Goal: Task Accomplishment & Management: Manage account settings

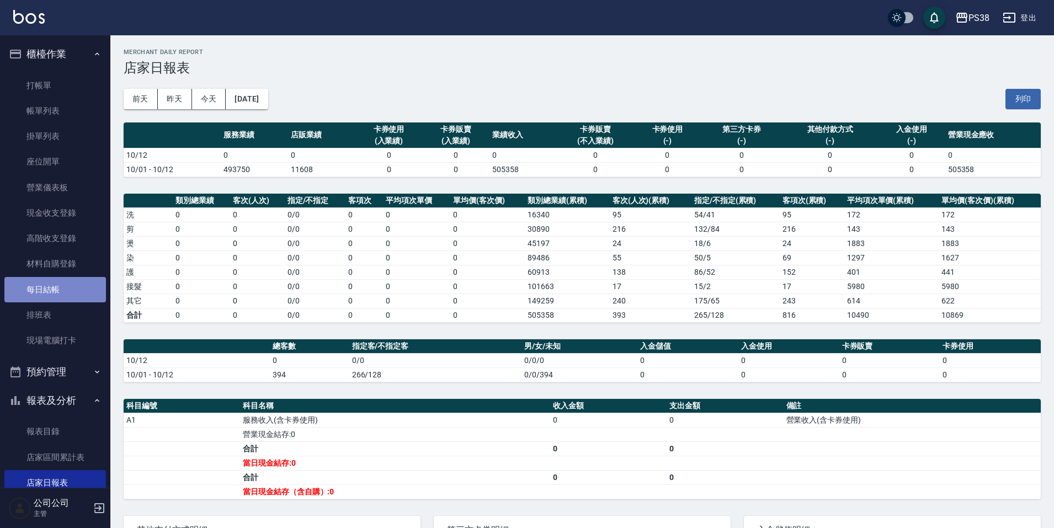
click at [72, 293] on link "每日結帳" at bounding box center [54, 289] width 101 height 25
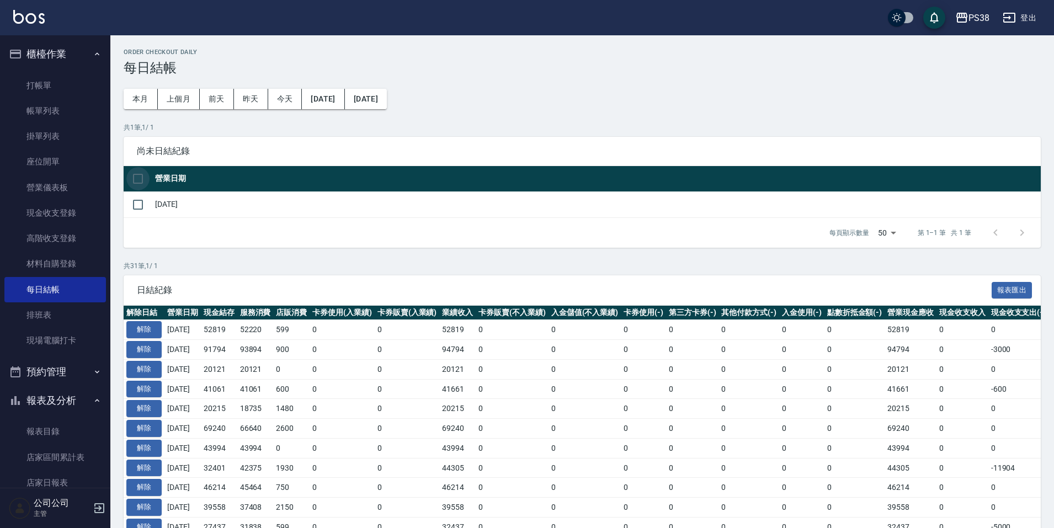
click at [144, 180] on input "checkbox" at bounding box center [137, 178] width 23 height 23
checkbox input "true"
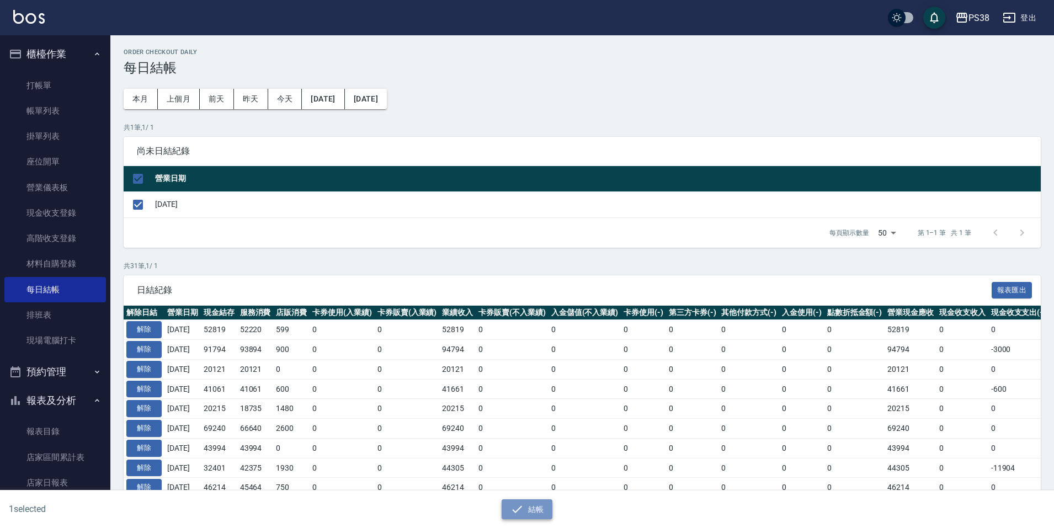
click at [519, 518] on button "結帳" at bounding box center [526, 509] width 51 height 20
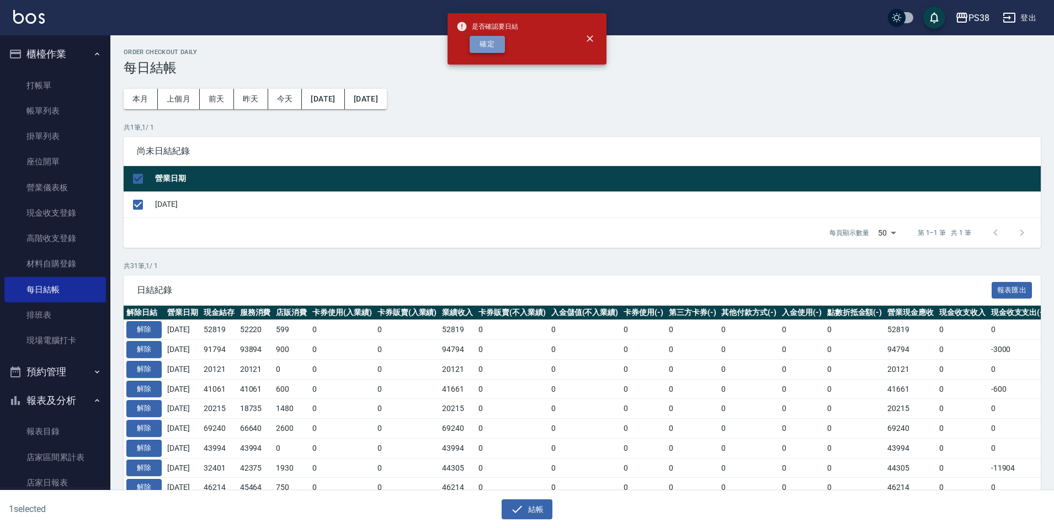
click at [482, 44] on button "確定" at bounding box center [486, 44] width 35 height 17
checkbox input "false"
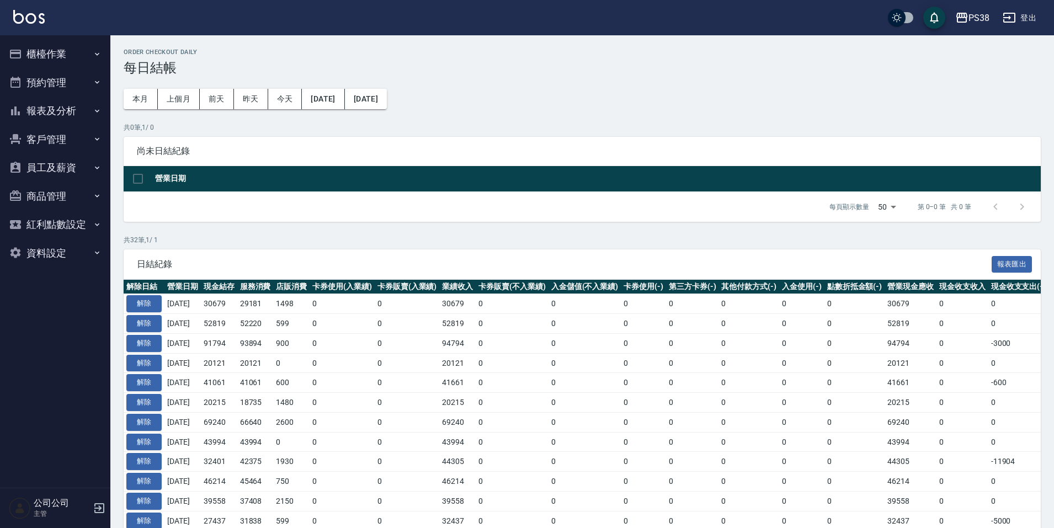
click at [39, 44] on button "櫃檯作業" at bounding box center [54, 54] width 101 height 29
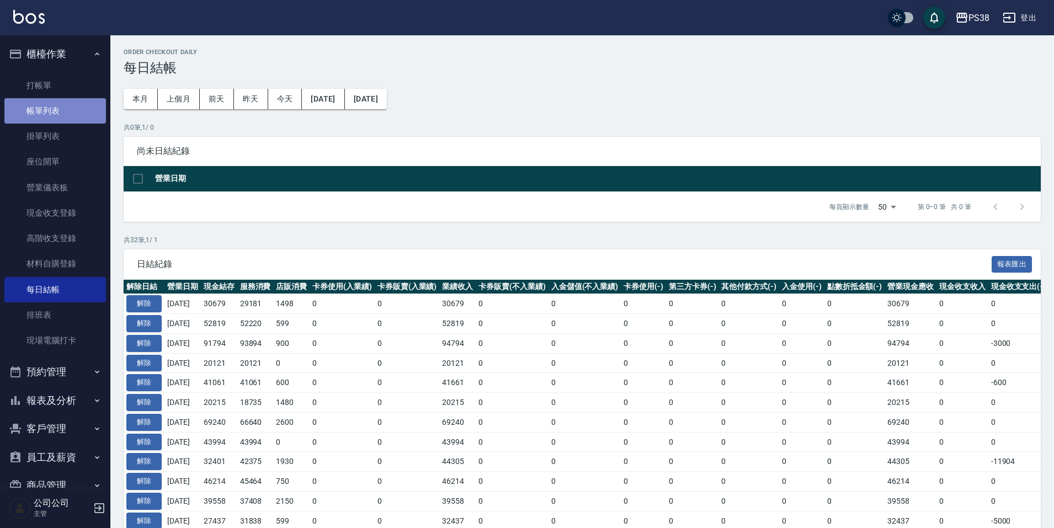
click at [58, 112] on link "帳單列表" at bounding box center [54, 110] width 101 height 25
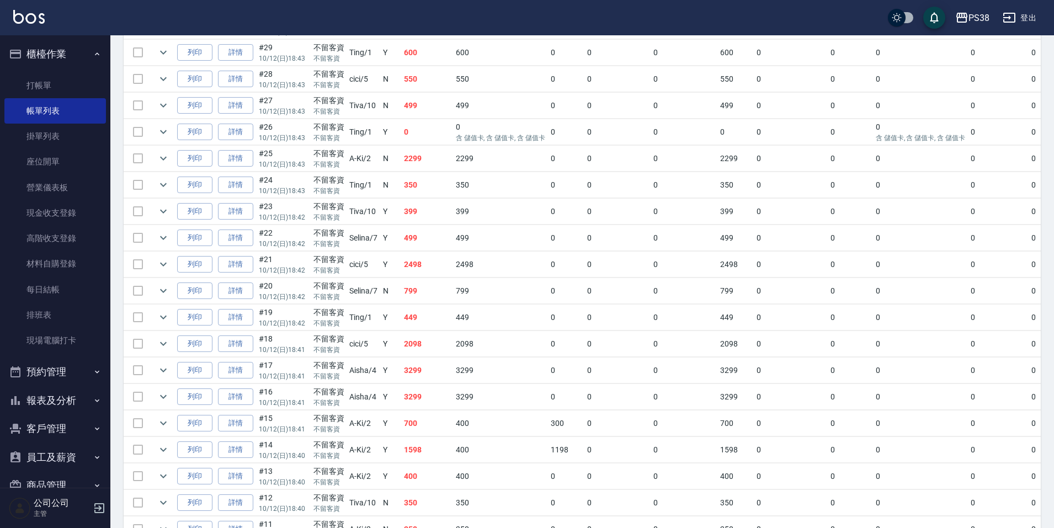
scroll to position [809, 0]
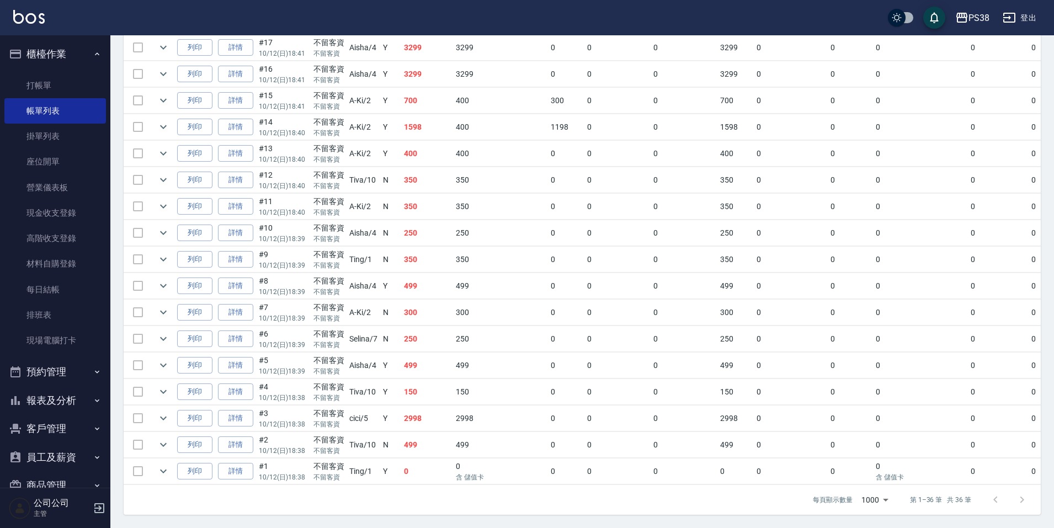
click at [461, 472] on p "含 儲值卡" at bounding box center [500, 477] width 89 height 10
click at [482, 437] on td "499" at bounding box center [500, 445] width 95 height 26
click at [478, 414] on td "2998" at bounding box center [500, 418] width 95 height 26
click at [478, 390] on td "150" at bounding box center [500, 392] width 95 height 26
click at [477, 361] on td "499" at bounding box center [500, 365] width 95 height 26
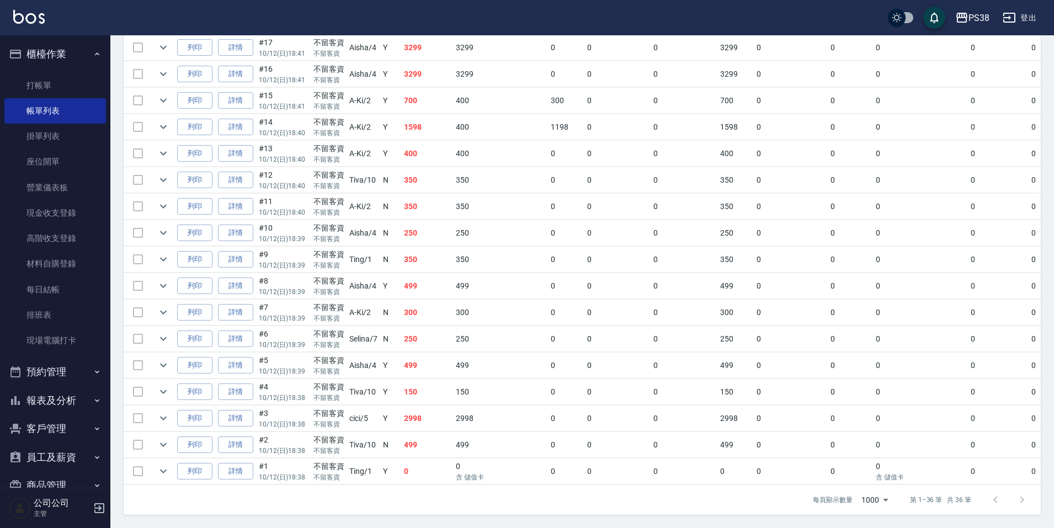
click at [475, 336] on td "250" at bounding box center [500, 339] width 95 height 26
click at [468, 303] on td "300" at bounding box center [500, 313] width 95 height 26
click at [473, 300] on td "300" at bounding box center [500, 313] width 95 height 26
click at [474, 274] on td "499" at bounding box center [500, 286] width 95 height 26
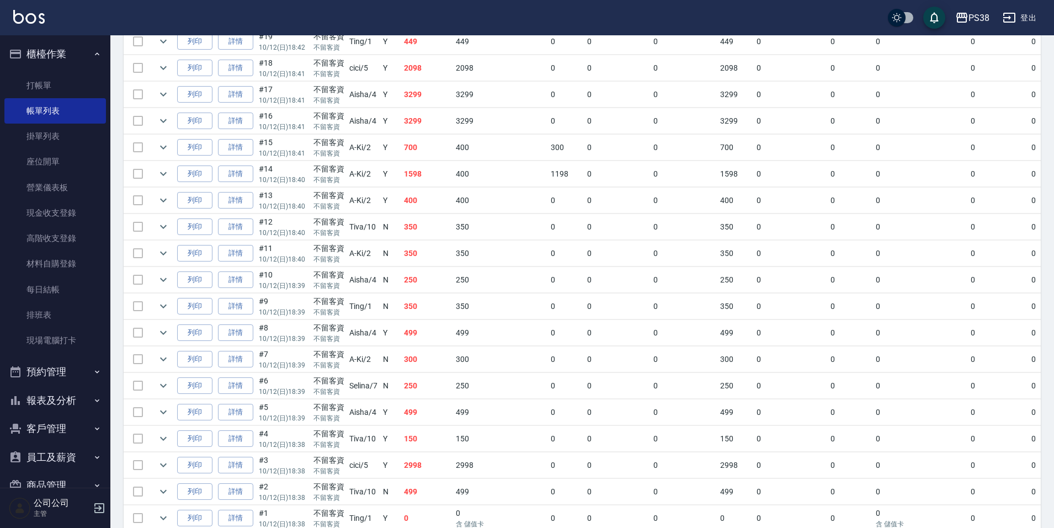
click at [480, 309] on td "350" at bounding box center [500, 306] width 95 height 26
click at [471, 274] on td "250" at bounding box center [500, 280] width 95 height 26
click at [470, 266] on td at bounding box center [336, 266] width 424 height 1
click at [482, 254] on td "350" at bounding box center [500, 253] width 95 height 26
click at [475, 227] on td "350" at bounding box center [500, 227] width 95 height 26
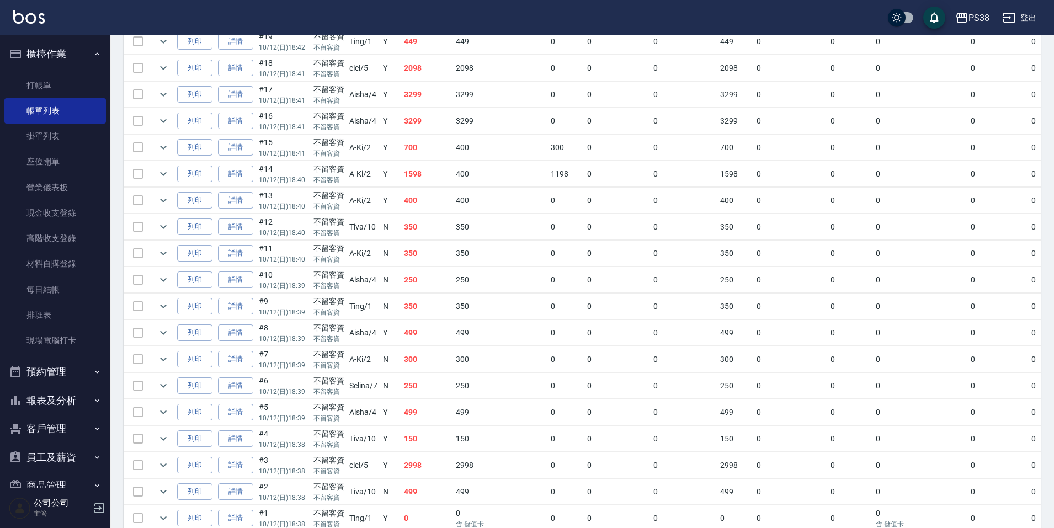
click at [469, 198] on td "400" at bounding box center [500, 201] width 95 height 26
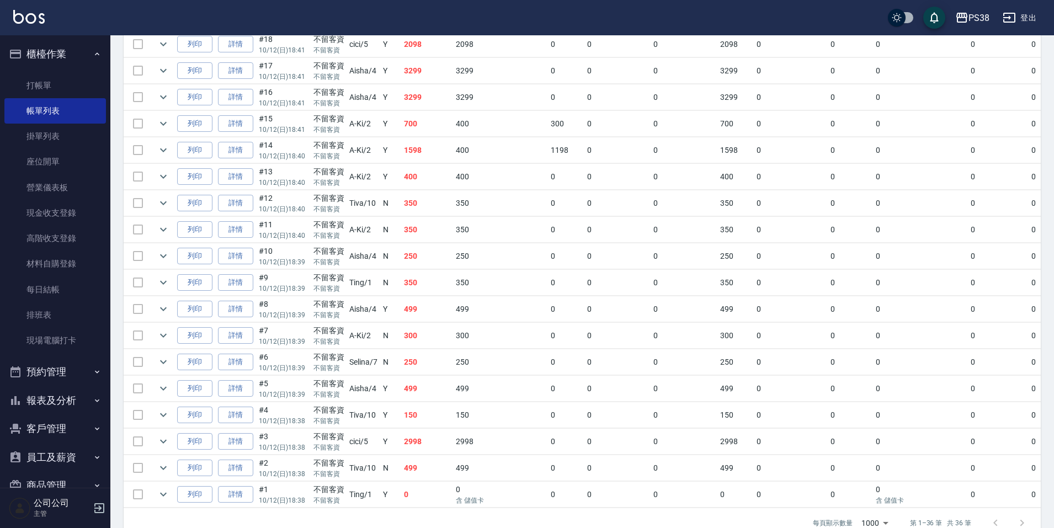
scroll to position [809, 0]
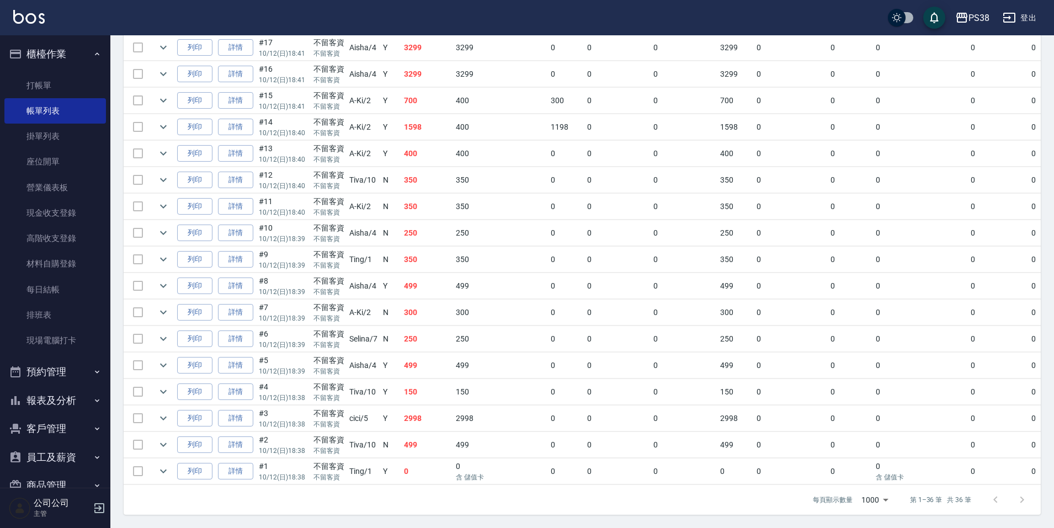
click at [457, 472] on p "含 儲值卡" at bounding box center [500, 477] width 89 height 10
click at [478, 443] on td "499" at bounding box center [500, 445] width 95 height 26
click at [474, 417] on td "2998" at bounding box center [500, 418] width 95 height 26
click at [475, 384] on td "150" at bounding box center [500, 392] width 95 height 26
click at [469, 356] on td "499" at bounding box center [500, 365] width 95 height 26
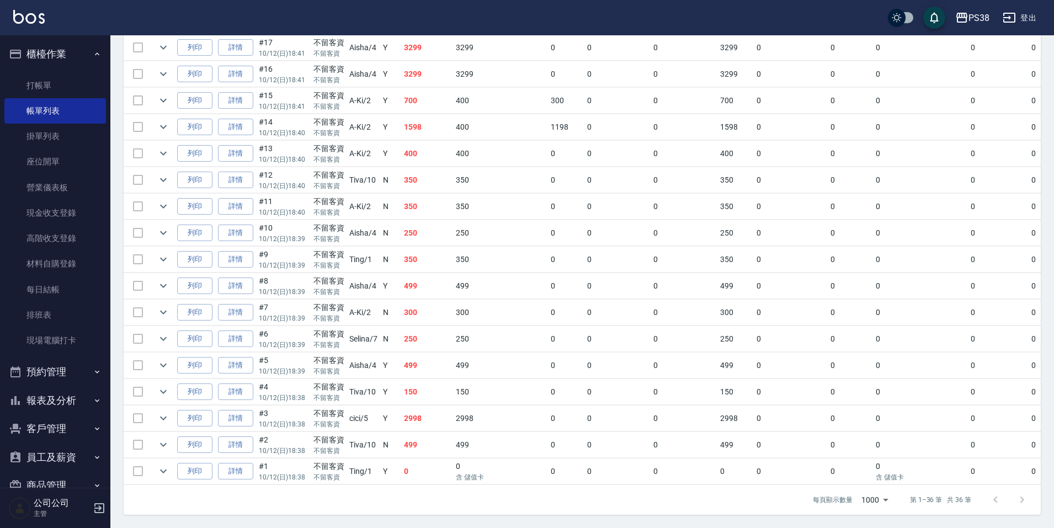
click at [474, 334] on td "250" at bounding box center [500, 339] width 95 height 26
click at [480, 301] on td "300" at bounding box center [500, 313] width 95 height 26
click at [473, 280] on td "499" at bounding box center [500, 286] width 95 height 26
click at [479, 254] on td "350" at bounding box center [500, 260] width 95 height 26
click at [474, 231] on td "250" at bounding box center [500, 233] width 95 height 26
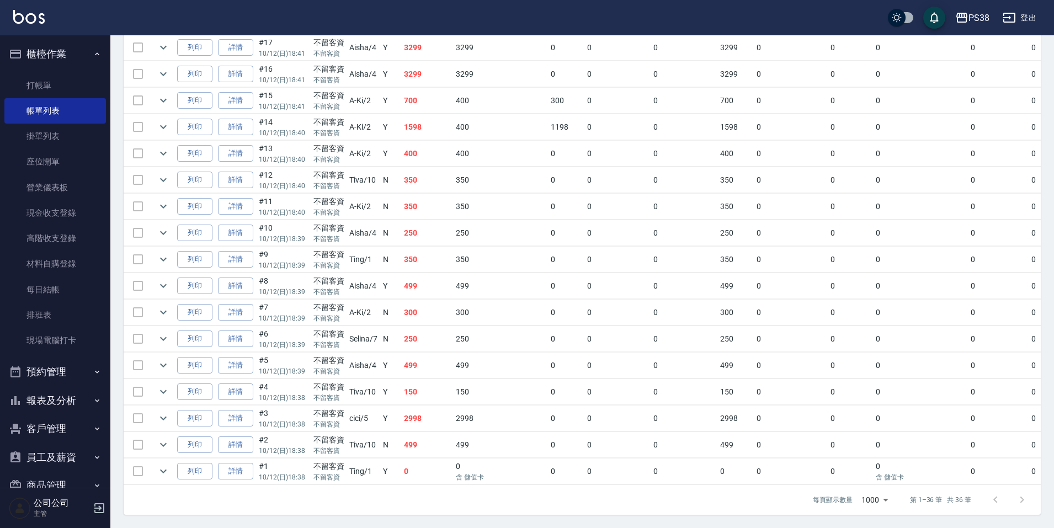
click at [478, 225] on td "250" at bounding box center [500, 233] width 95 height 26
click at [478, 202] on td "350" at bounding box center [500, 207] width 95 height 26
click at [479, 179] on td "350" at bounding box center [500, 180] width 95 height 26
click at [484, 152] on td "400" at bounding box center [500, 154] width 95 height 26
click at [419, 150] on td "400" at bounding box center [427, 154] width 52 height 26
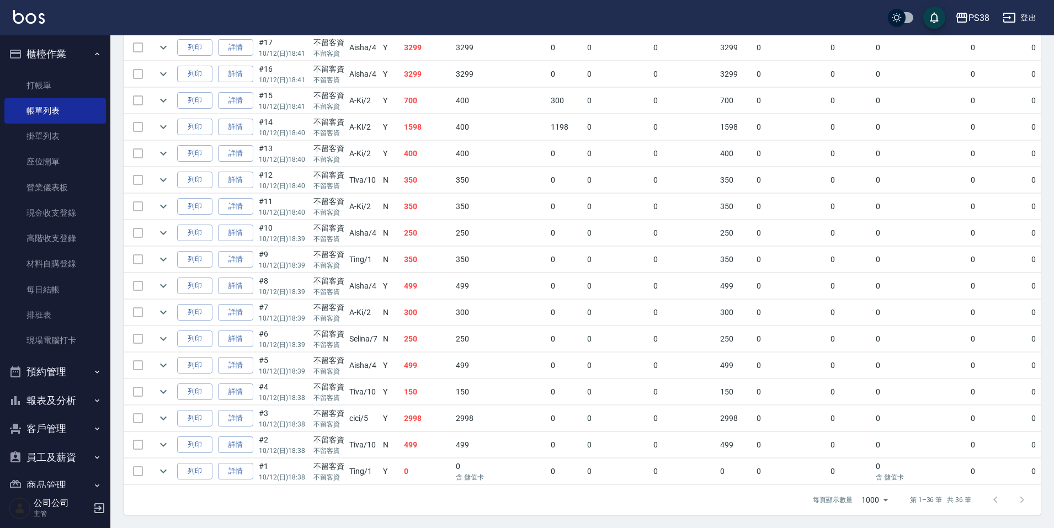
click at [431, 114] on td "1598" at bounding box center [427, 127] width 52 height 26
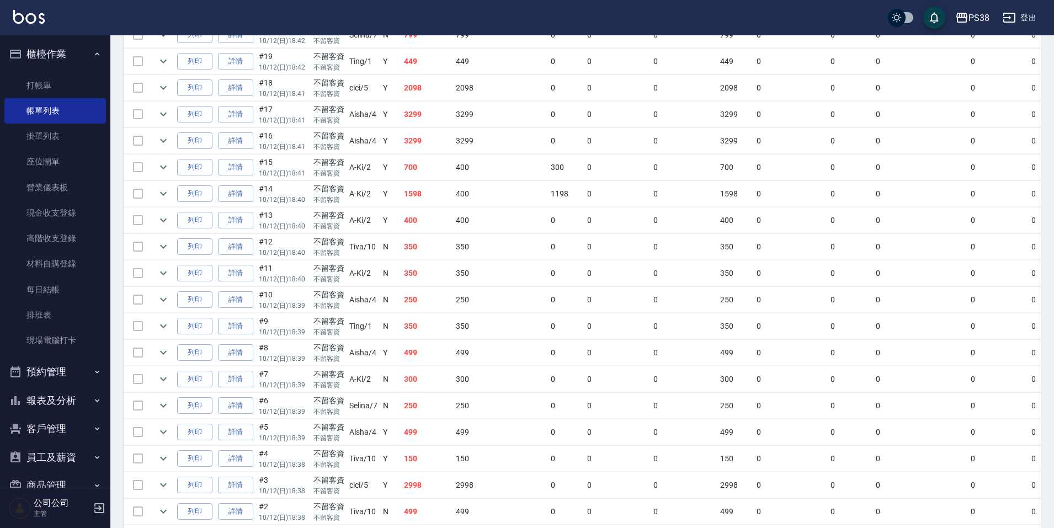
scroll to position [698, 0]
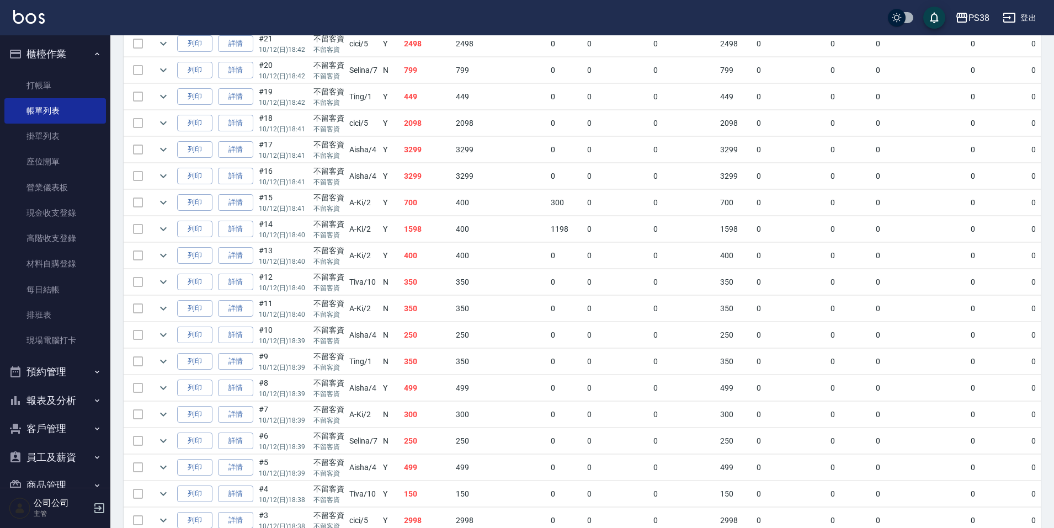
click at [421, 201] on td "700" at bounding box center [427, 203] width 52 height 26
click at [420, 171] on td "3299" at bounding box center [427, 176] width 52 height 26
click at [425, 156] on td "3299" at bounding box center [427, 150] width 52 height 26
click at [424, 183] on td "2098" at bounding box center [427, 178] width 52 height 26
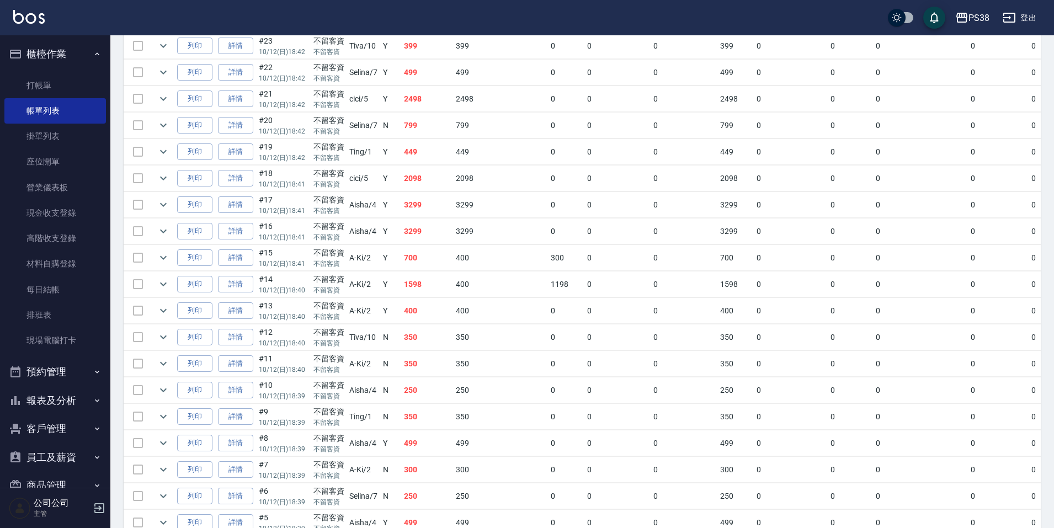
click at [432, 148] on td "449" at bounding box center [427, 152] width 52 height 26
click at [435, 137] on tbody "列印 詳情 #36 10/12 (日) 18:45 不留客資 不留客資 Aisha /4 Y 450 450 0 0 0 450 0 0 0 0 0 0 列印…" at bounding box center [657, 165] width 1067 height 953
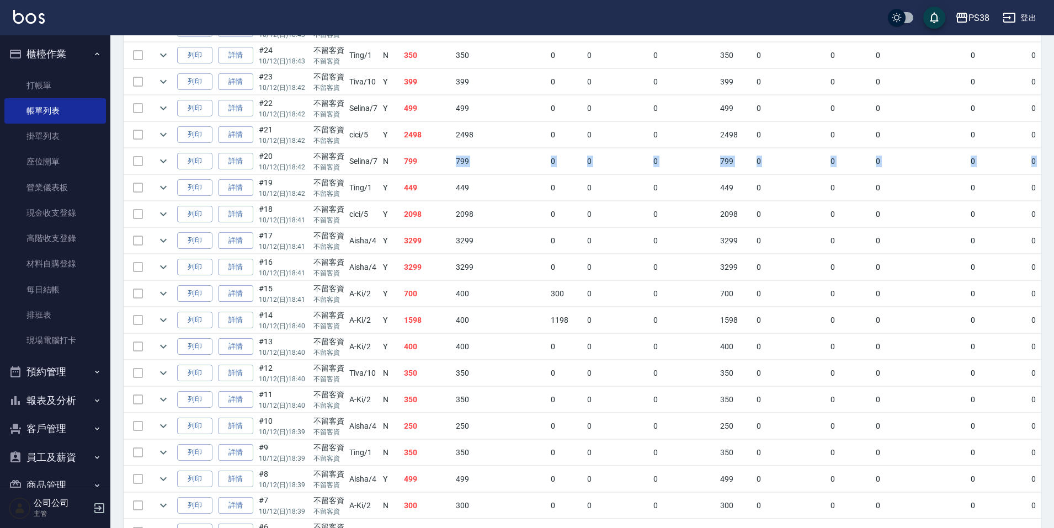
scroll to position [588, 0]
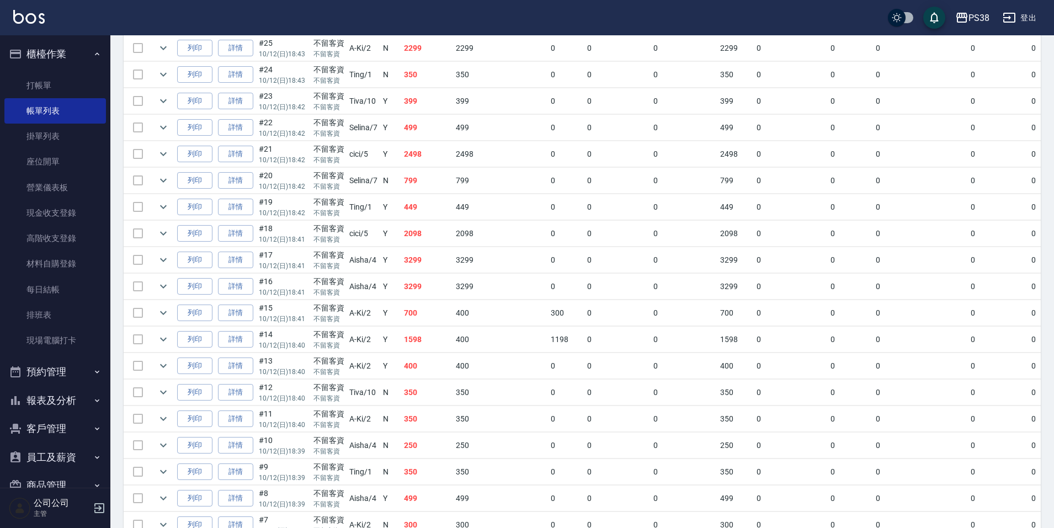
click at [438, 159] on td "2498" at bounding box center [427, 154] width 52 height 26
click at [428, 137] on td "499" at bounding box center [427, 128] width 52 height 26
click at [427, 155] on td "399" at bounding box center [427, 156] width 52 height 26
click at [427, 141] on td "350" at bounding box center [427, 130] width 52 height 26
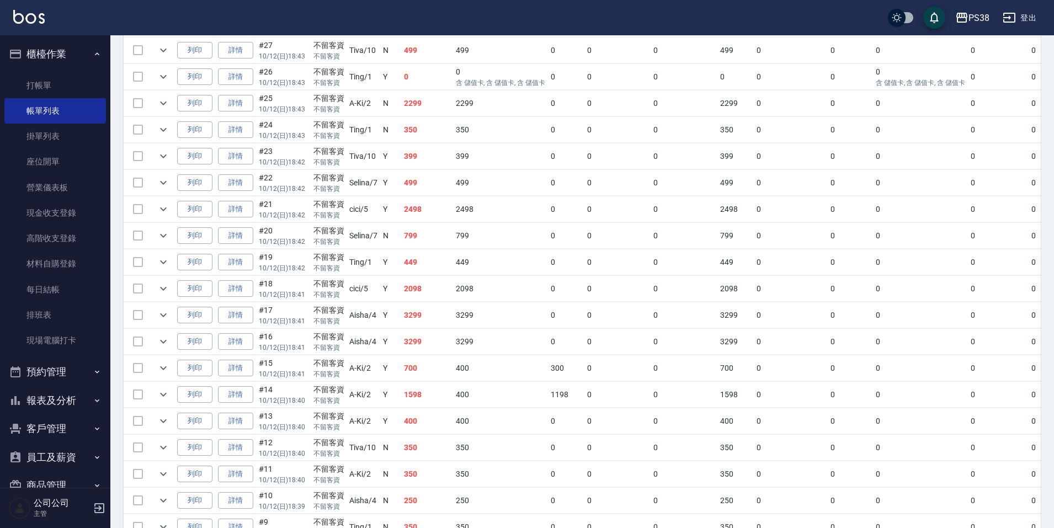
click at [429, 111] on td "2299" at bounding box center [427, 103] width 52 height 26
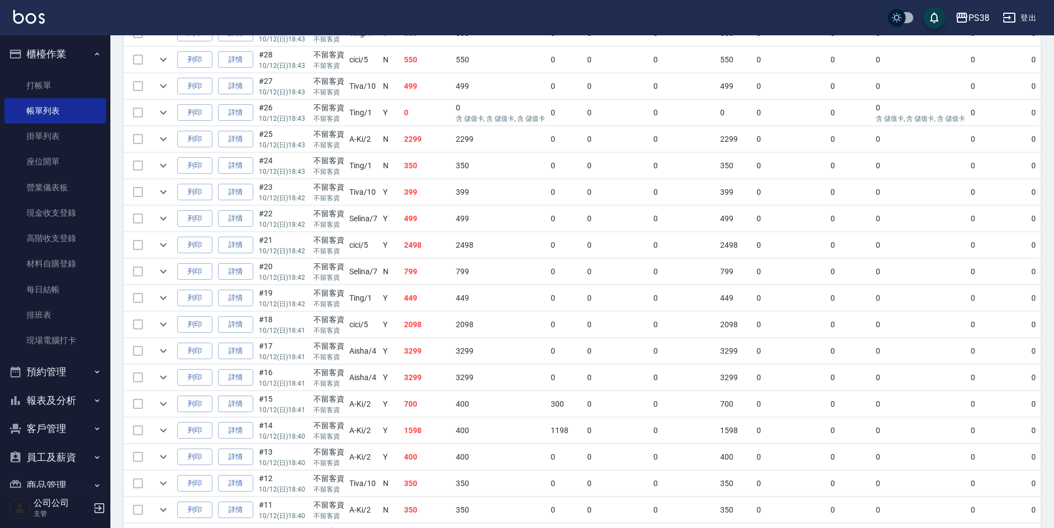
scroll to position [478, 0]
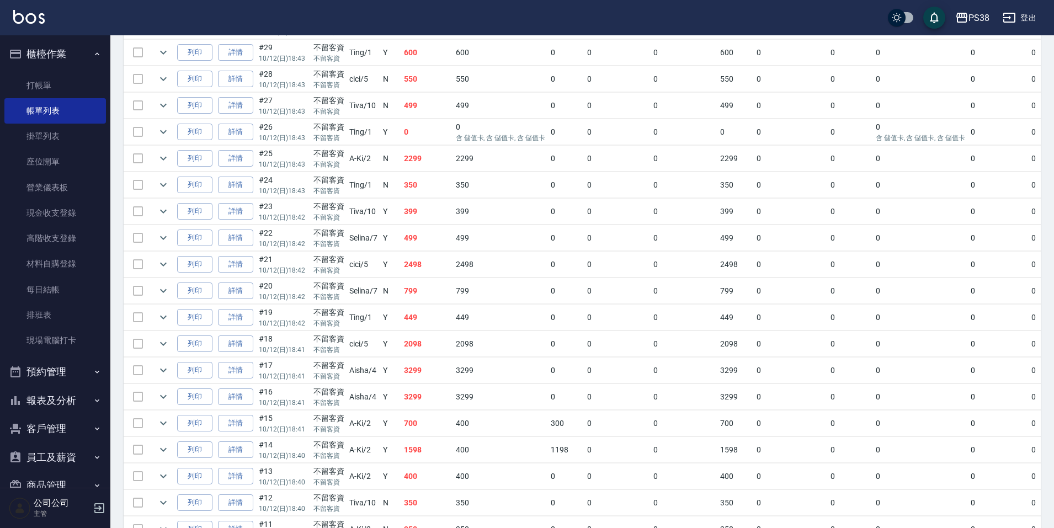
click at [425, 140] on td "0" at bounding box center [427, 132] width 52 height 26
click at [438, 105] on td "499" at bounding box center [427, 106] width 52 height 26
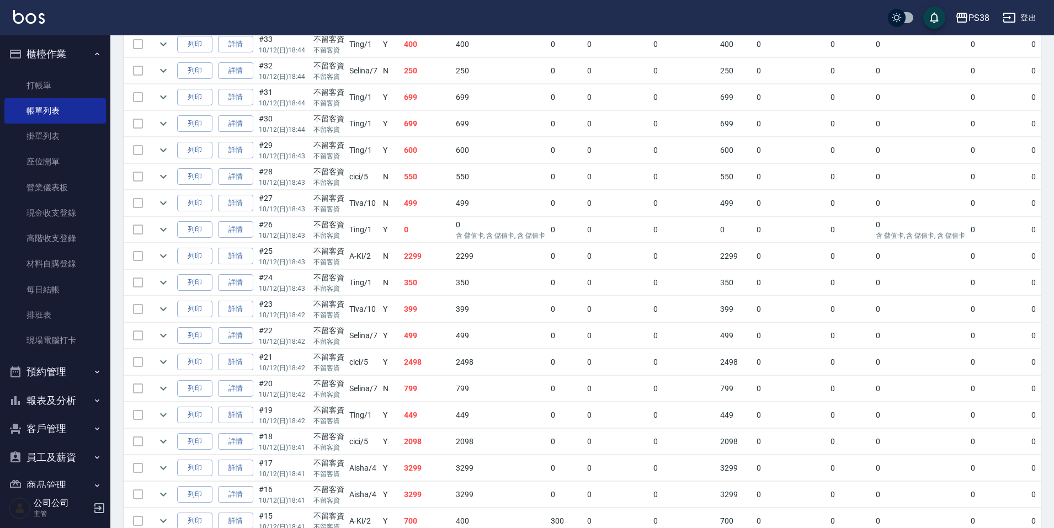
scroll to position [367, 0]
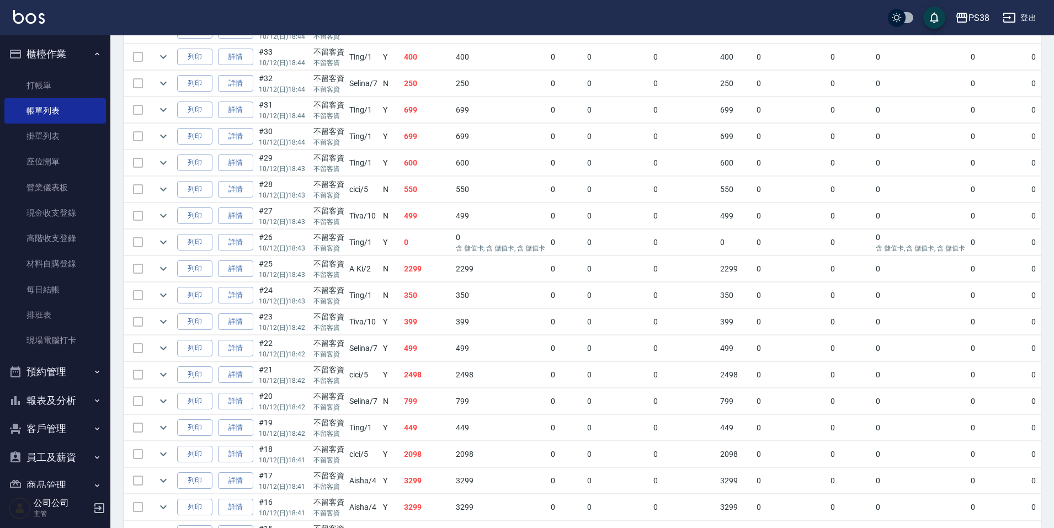
click at [433, 185] on td "550" at bounding box center [427, 190] width 52 height 26
click at [427, 162] on td "600" at bounding box center [427, 163] width 52 height 26
click at [427, 136] on td "699" at bounding box center [427, 137] width 52 height 26
click at [423, 111] on td "699" at bounding box center [427, 110] width 52 height 26
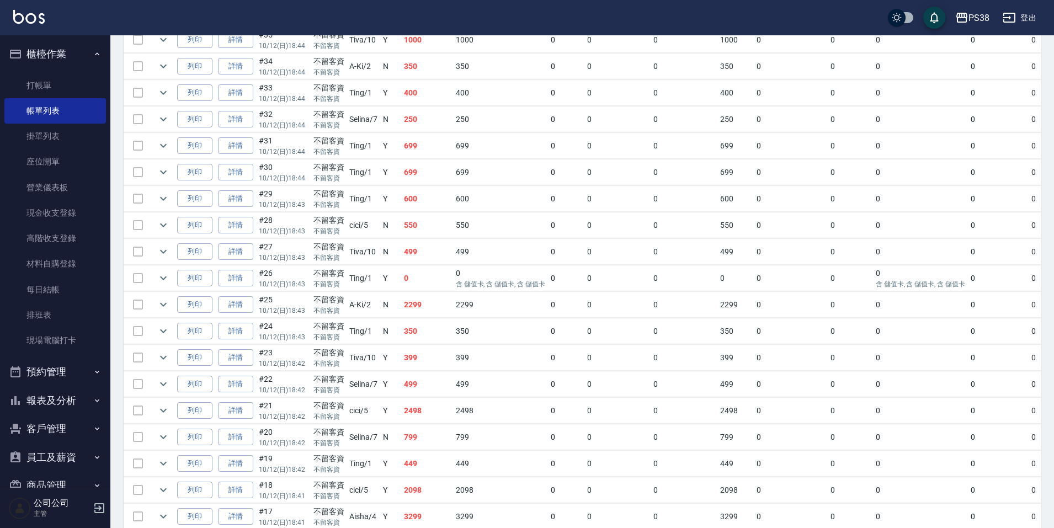
scroll to position [312, 0]
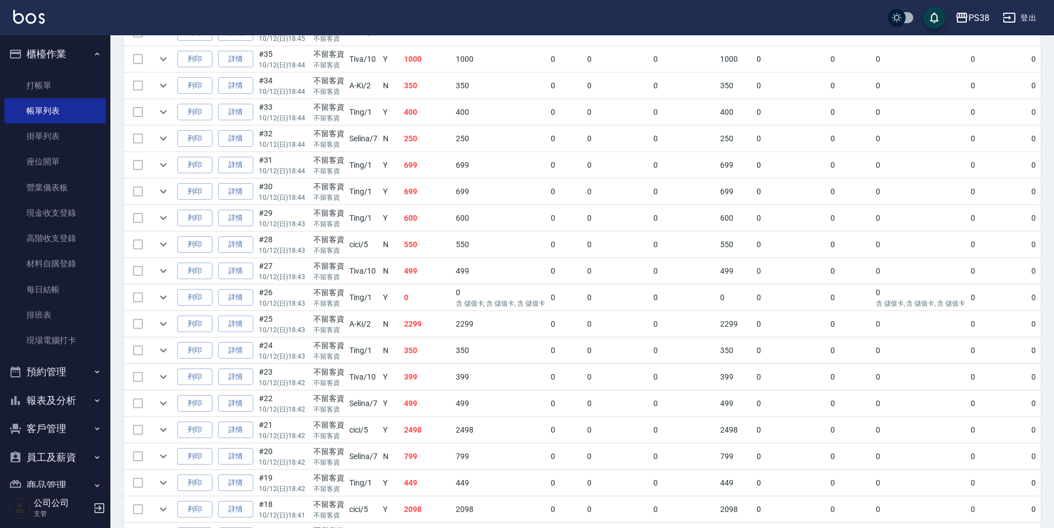
click at [433, 141] on td "250" at bounding box center [427, 139] width 52 height 26
click at [430, 116] on td "400" at bounding box center [427, 112] width 52 height 26
click at [428, 98] on td "350" at bounding box center [427, 86] width 52 height 26
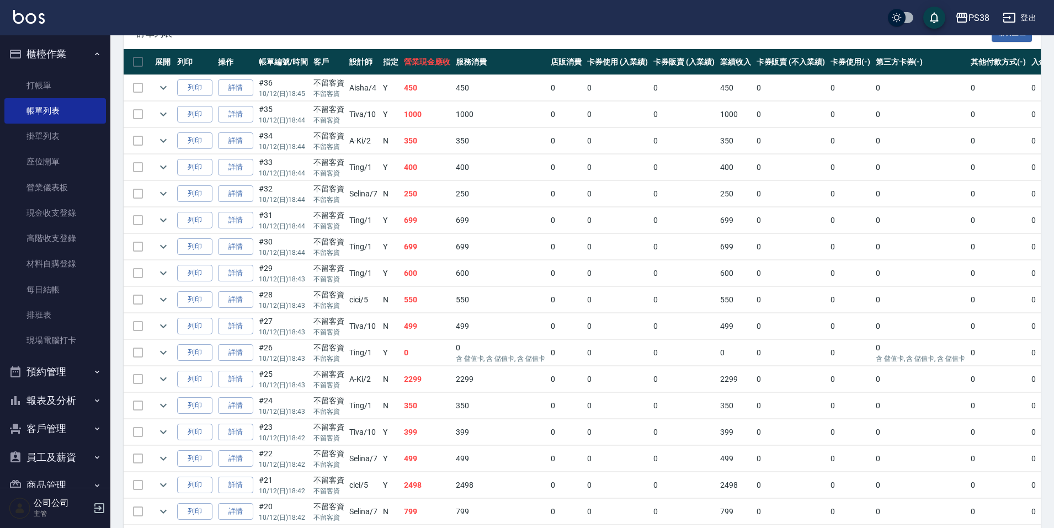
click at [442, 122] on td "1000" at bounding box center [427, 114] width 52 height 26
click at [429, 98] on td "450" at bounding box center [427, 88] width 52 height 26
click at [235, 89] on link "詳情" at bounding box center [235, 87] width 35 height 17
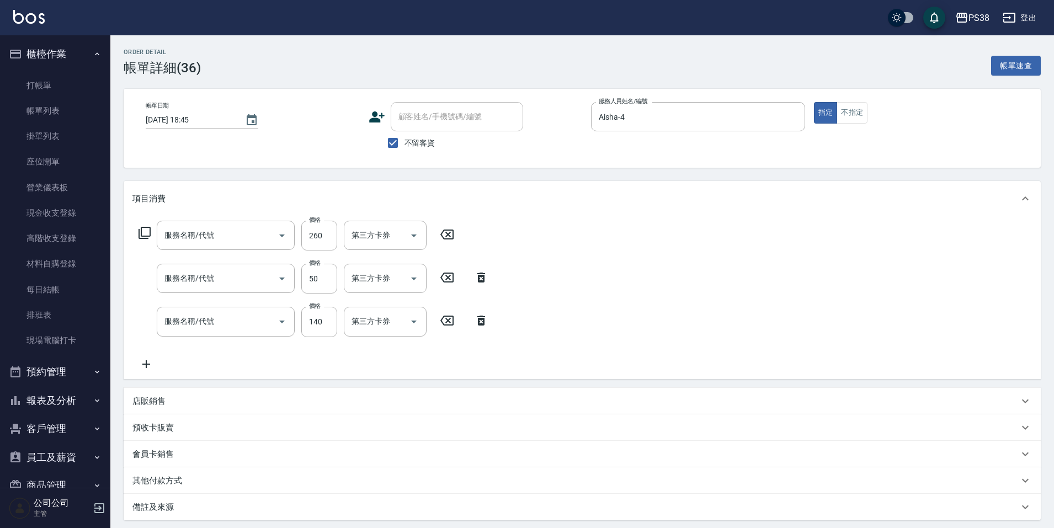
type input "2025/10/12 18:45"
checkbox input "true"
type input "Aisha-4"
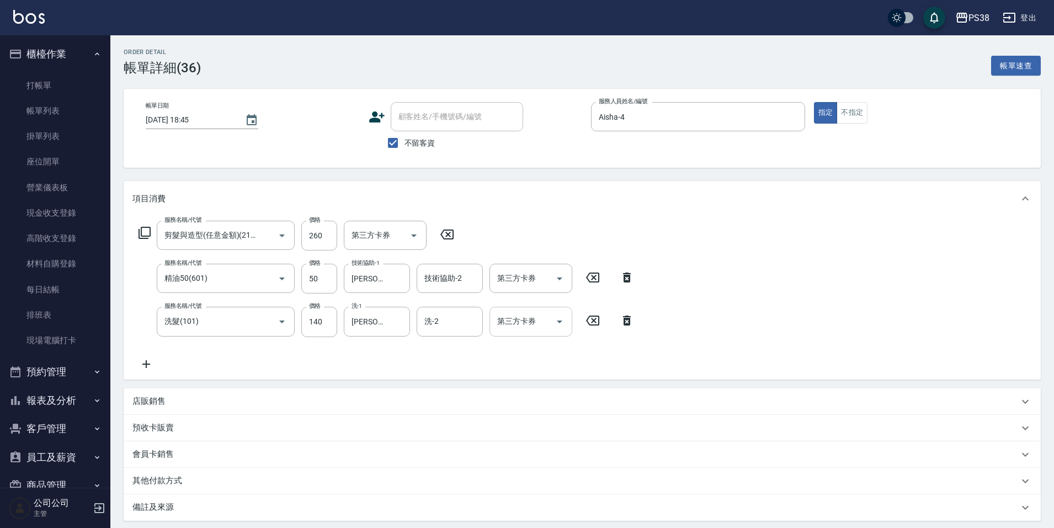
type input "剪髮與造型(任意金額)(2100)"
type input "精油50(601)"
type input "洗髮(101)"
click at [632, 320] on icon at bounding box center [627, 320] width 28 height 13
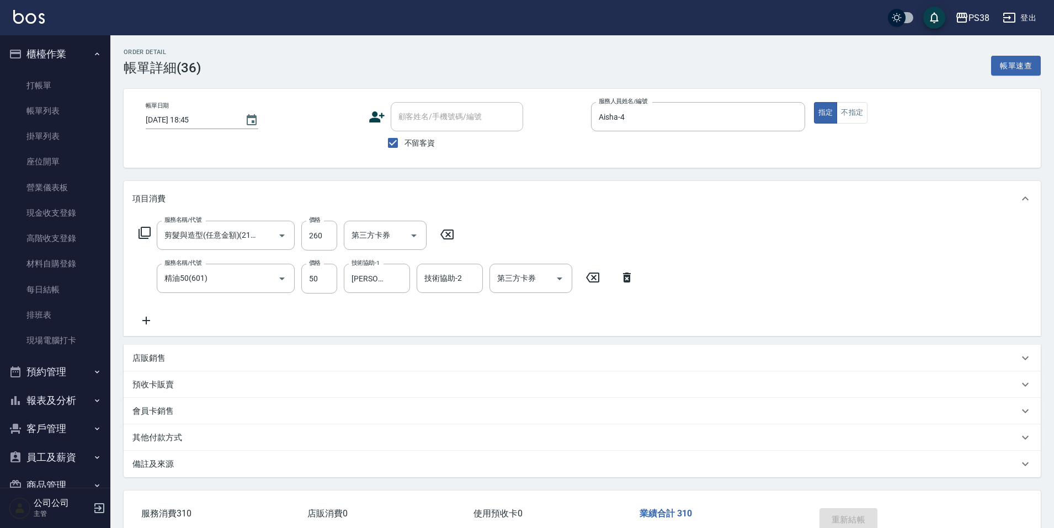
click at [631, 276] on icon at bounding box center [627, 277] width 28 height 13
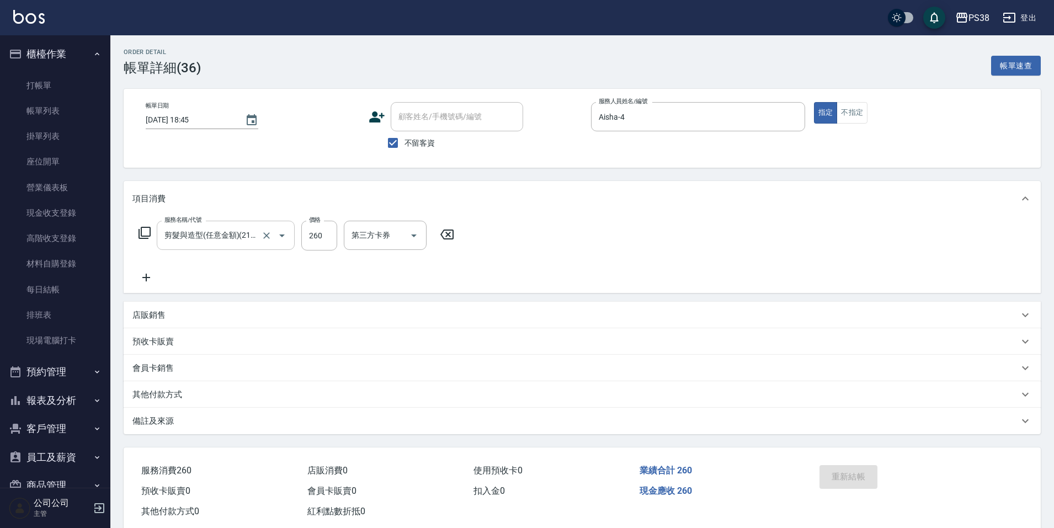
click at [265, 243] on div at bounding box center [274, 235] width 31 height 29
click at [265, 239] on icon "Clear" at bounding box center [266, 235] width 11 height 11
type input "海鹽399(ss399)"
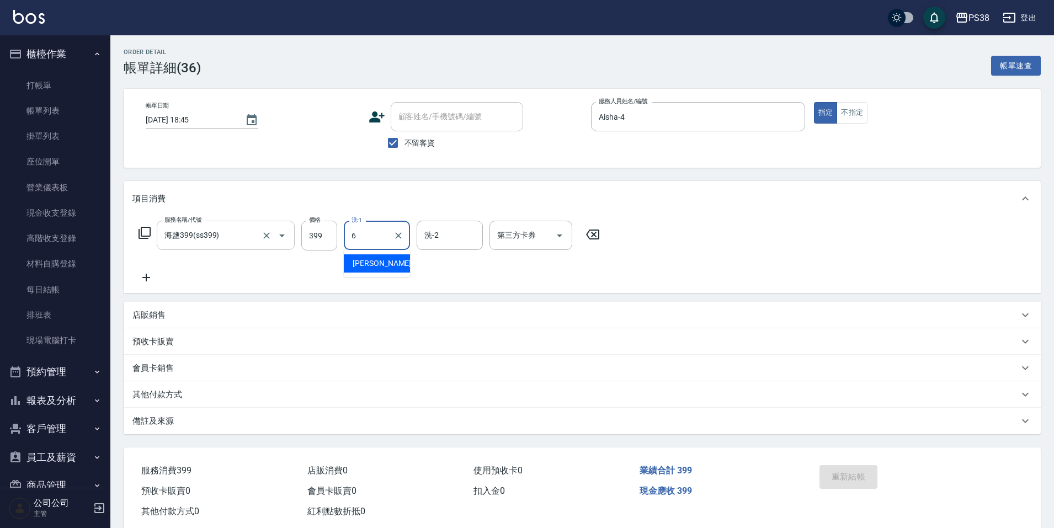
type input "Yuki-6"
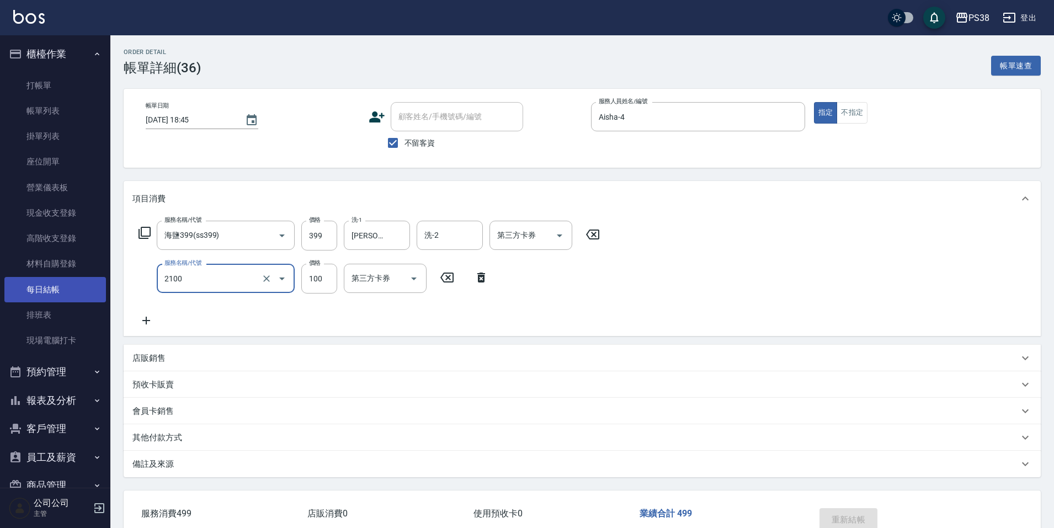
type input "剪髮與造型(任意金額)(2100)"
click at [60, 294] on link "每日結帳" at bounding box center [54, 289] width 101 height 25
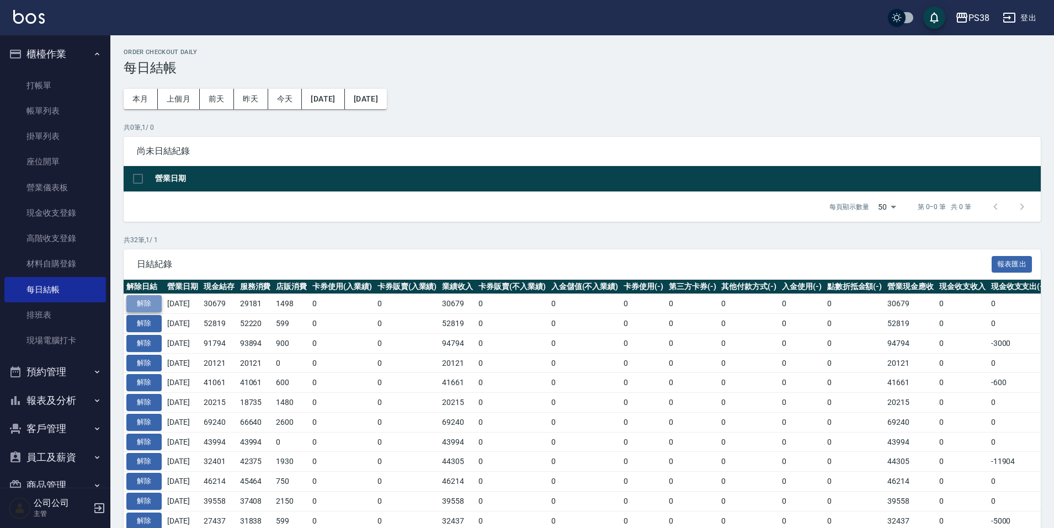
click at [146, 304] on button "解除" at bounding box center [143, 303] width 35 height 17
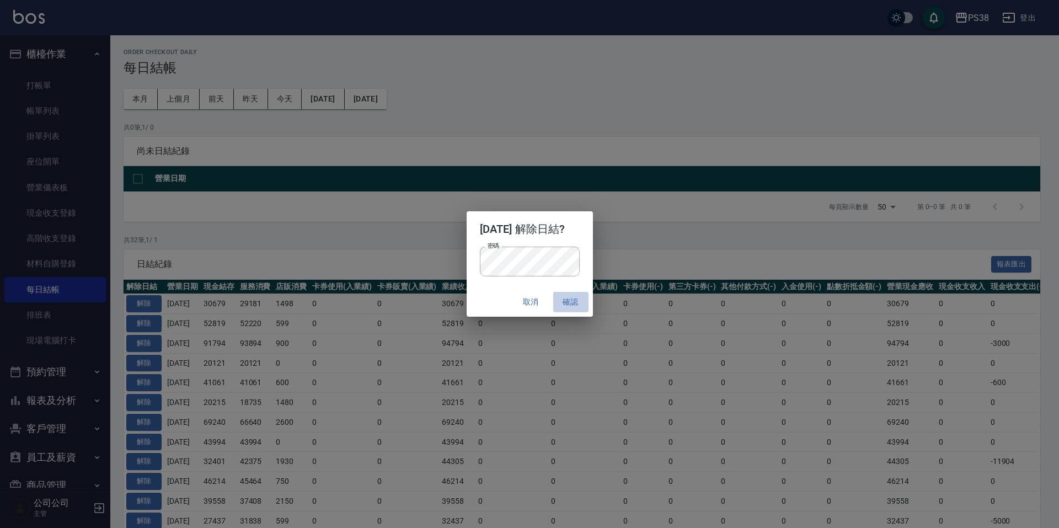
click at [577, 304] on button "確認" at bounding box center [570, 302] width 35 height 20
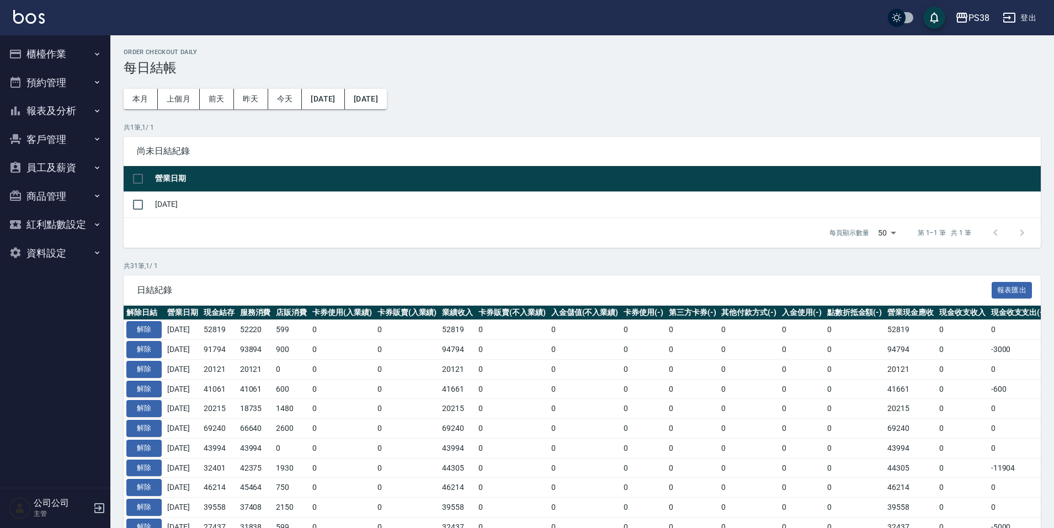
click at [59, 50] on button "櫃檯作業" at bounding box center [54, 54] width 101 height 29
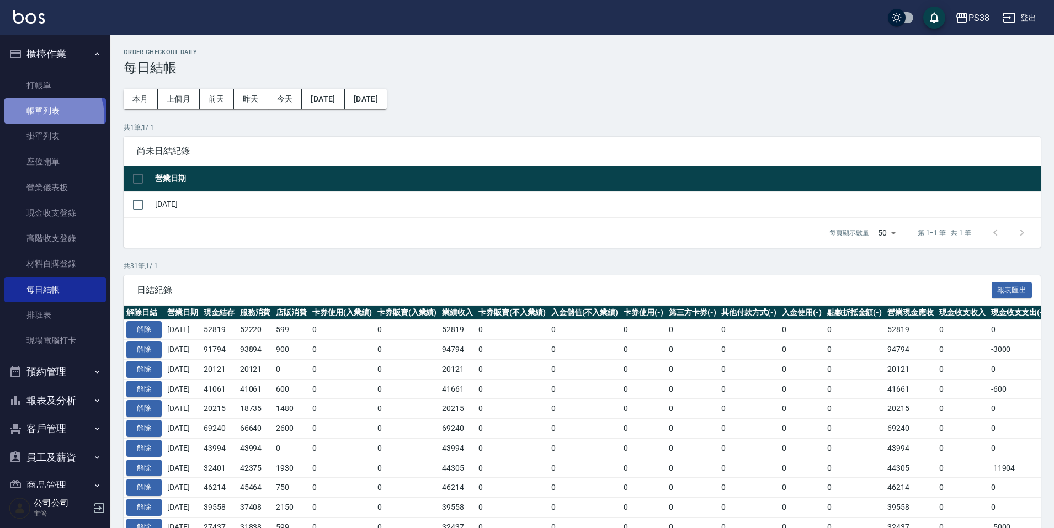
click at [50, 116] on link "帳單列表" at bounding box center [54, 110] width 101 height 25
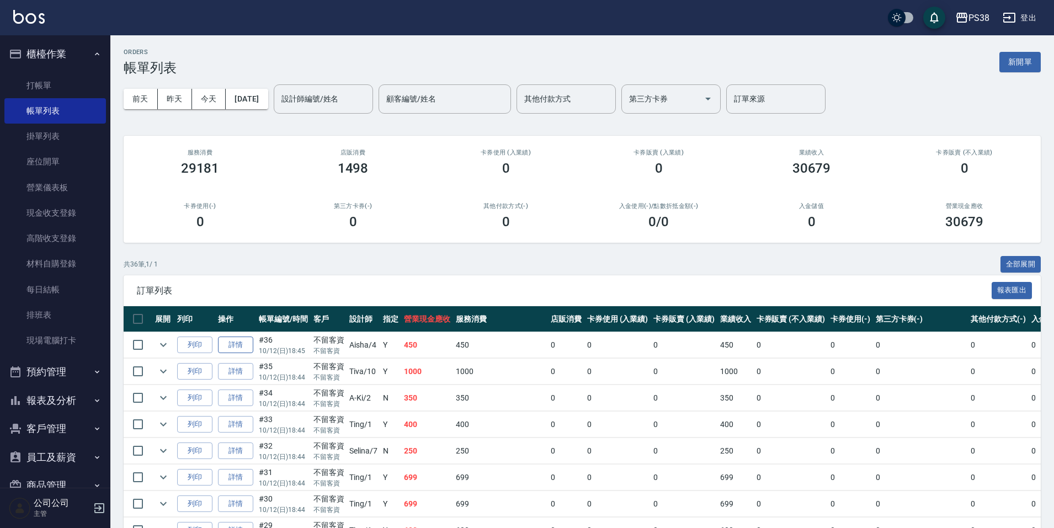
click at [228, 346] on link "詳情" at bounding box center [235, 344] width 35 height 17
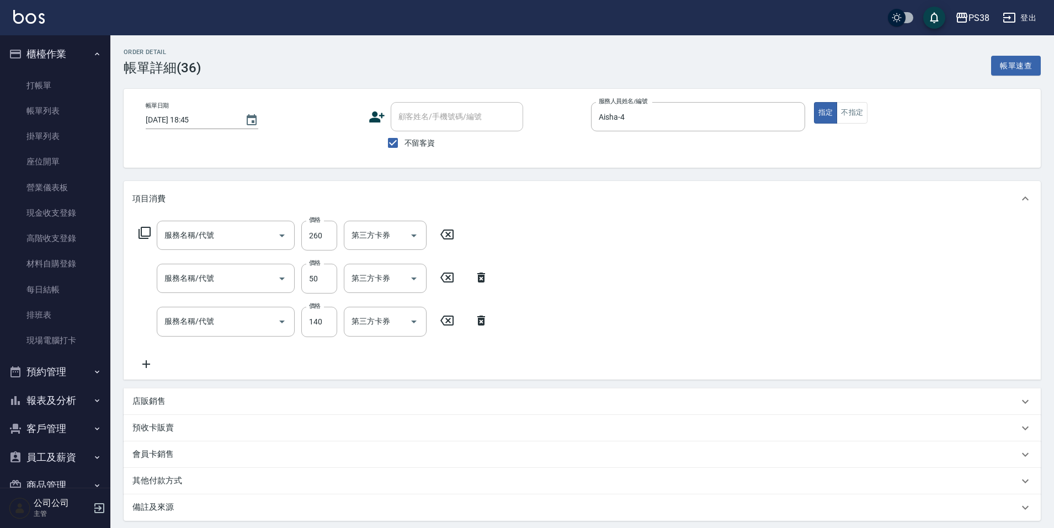
type input "2025/10/12 18:45"
checkbox input "true"
type input "Aisha-4"
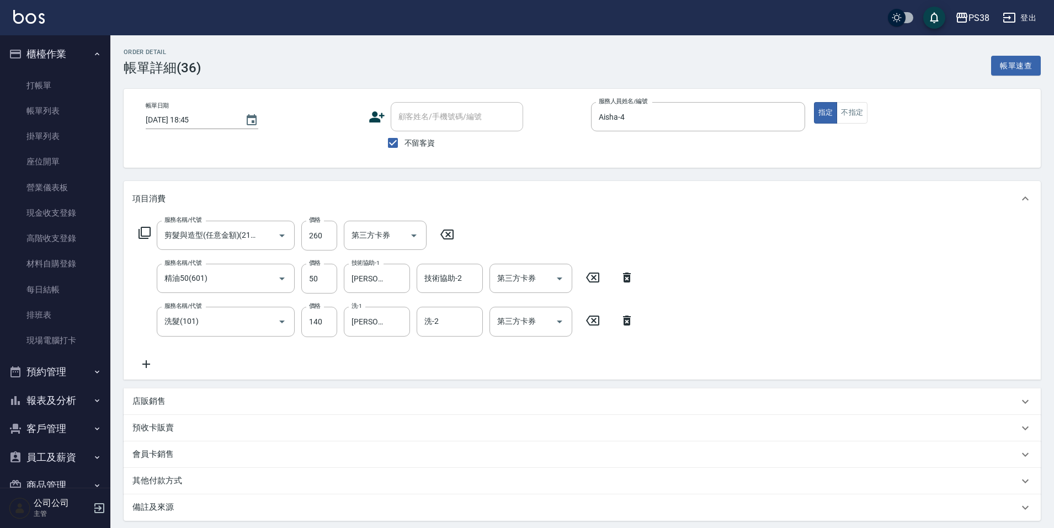
type input "剪髮與造型(任意金額)(2100)"
type input "精油50(601)"
type input "洗髮(101)"
click at [634, 319] on icon at bounding box center [627, 320] width 28 height 13
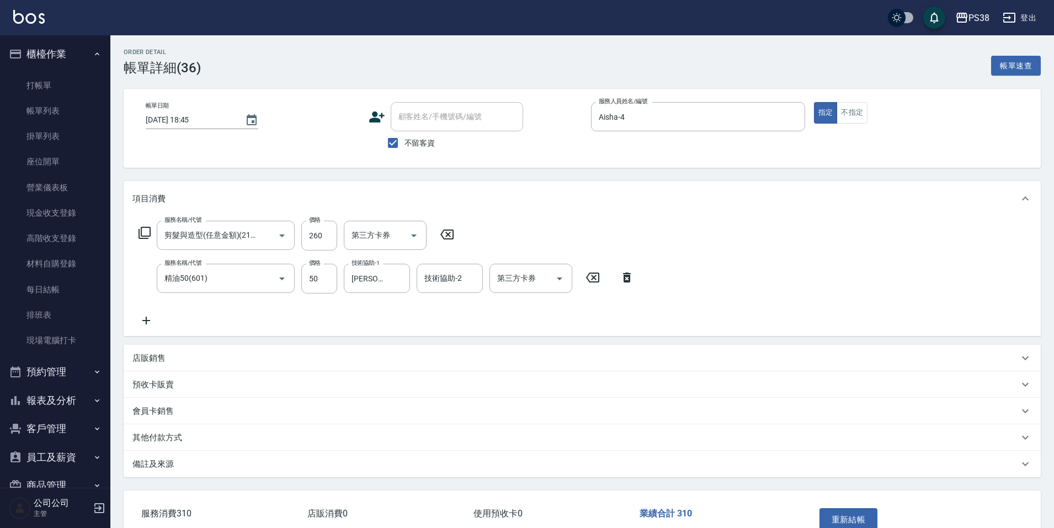
click at [627, 285] on div "服務名稱/代號 精油50(601) 服務名稱/代號 價格 50 價格 技術協助-1 Yuki-6 技術協助-1 技術協助-2 技術協助-2 第三方卡券 第三方…" at bounding box center [386, 279] width 508 height 30
click at [622, 279] on icon at bounding box center [627, 277] width 28 height 13
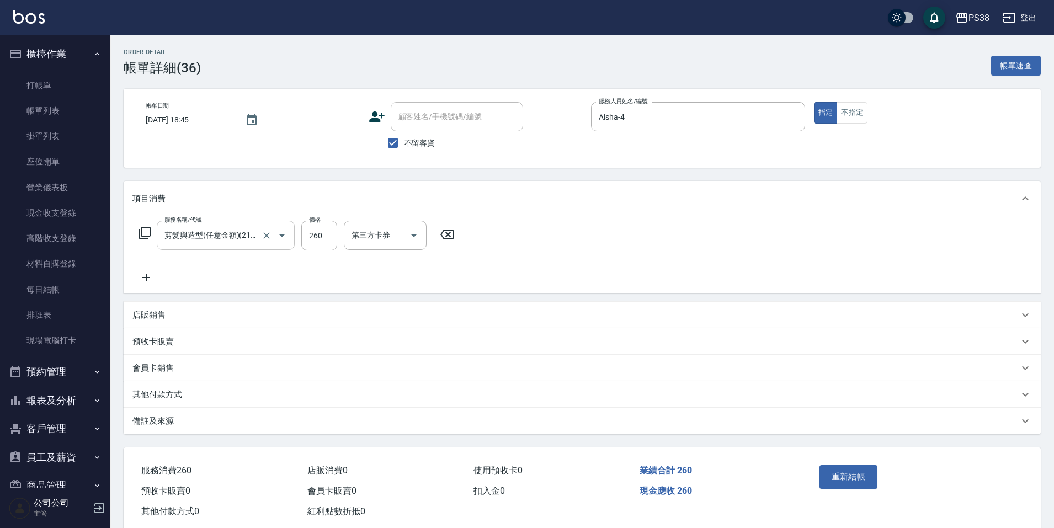
drag, startPoint x: 266, startPoint y: 231, endPoint x: 237, endPoint y: 244, distance: 32.6
click at [268, 232] on icon "Clear" at bounding box center [266, 235] width 11 height 11
type input "海鹽399(ss399)"
type input "Yuki-6"
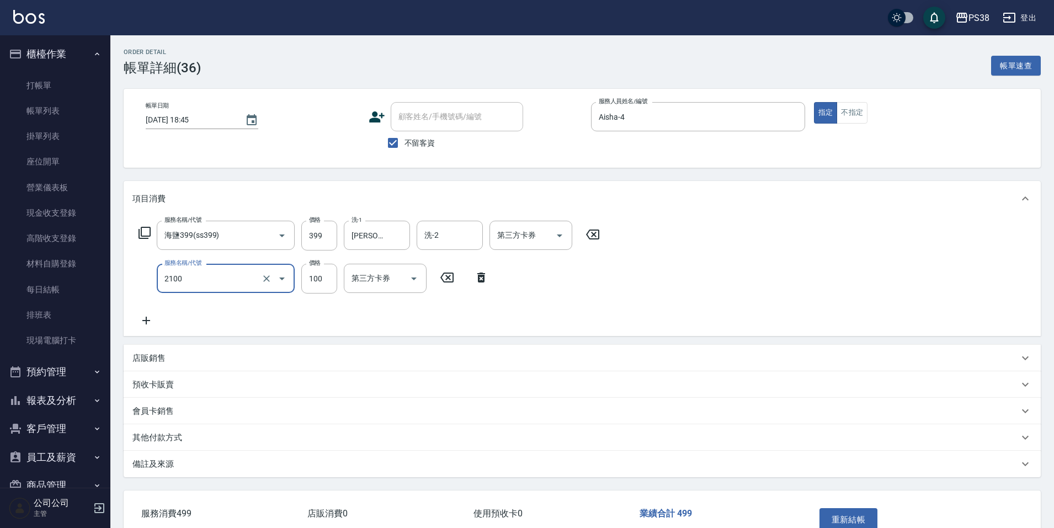
scroll to position [68, 0]
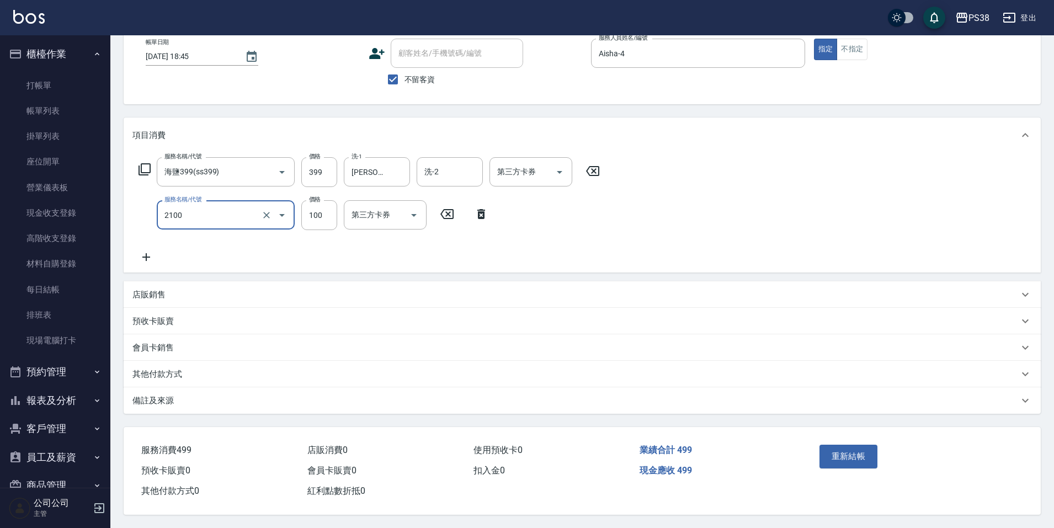
type input "剪髮與造型(任意金額)(2100)"
drag, startPoint x: 865, startPoint y: 467, endPoint x: 861, endPoint y: 457, distance: 10.9
click at [865, 467] on div "重新結帳" at bounding box center [865, 464] width 100 height 48
click at [861, 457] on button "重新結帳" at bounding box center [848, 456] width 58 height 23
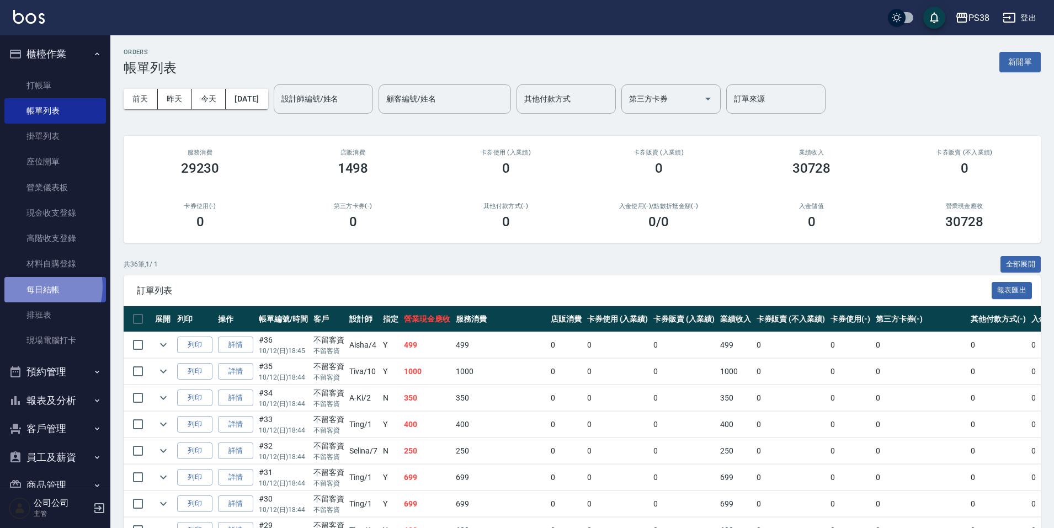
click at [34, 286] on link "每日結帳" at bounding box center [54, 289] width 101 height 25
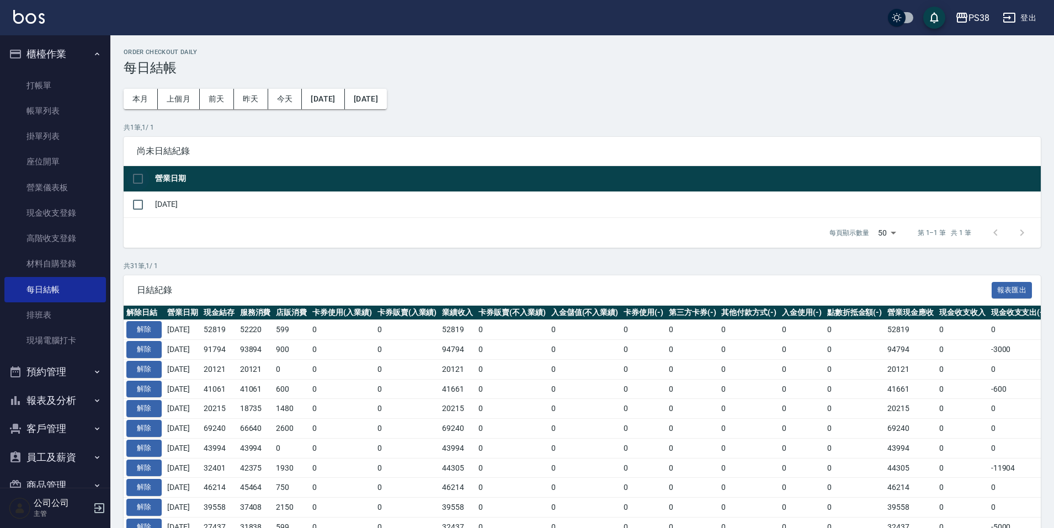
click at [141, 180] on input "checkbox" at bounding box center [137, 178] width 23 height 23
checkbox input "true"
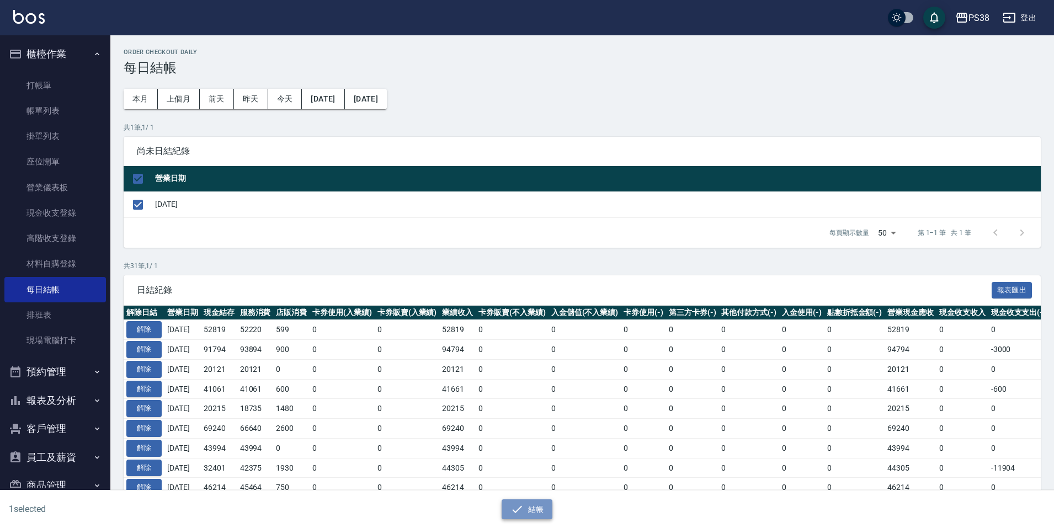
click at [519, 515] on icon "button" at bounding box center [516, 508] width 13 height 13
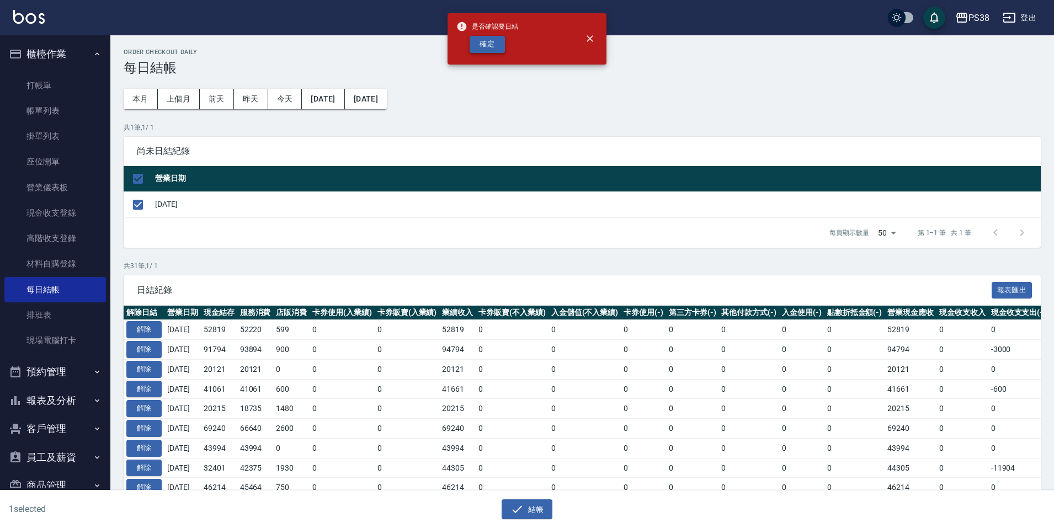
click at [482, 41] on button "確定" at bounding box center [486, 44] width 35 height 17
checkbox input "false"
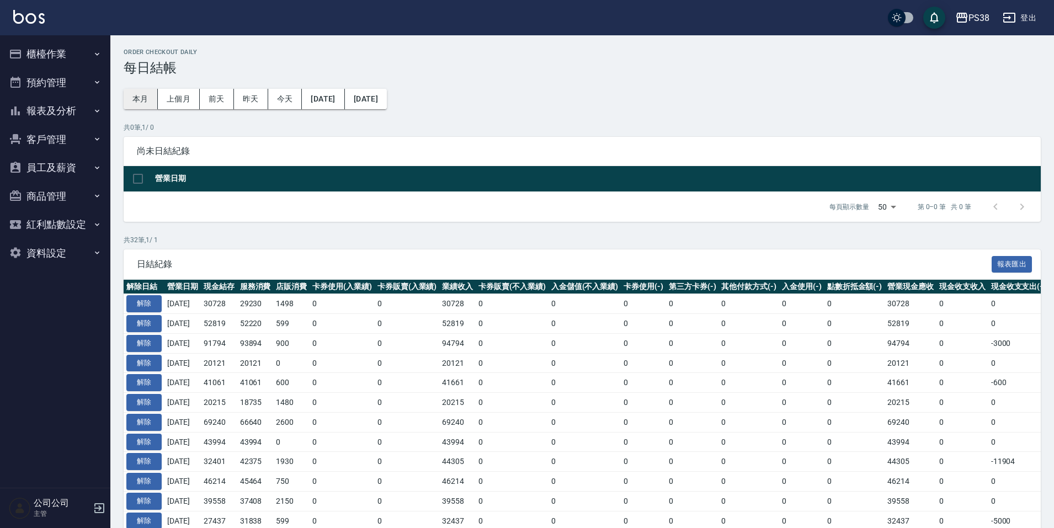
click at [135, 99] on button "本月" at bounding box center [141, 99] width 34 height 20
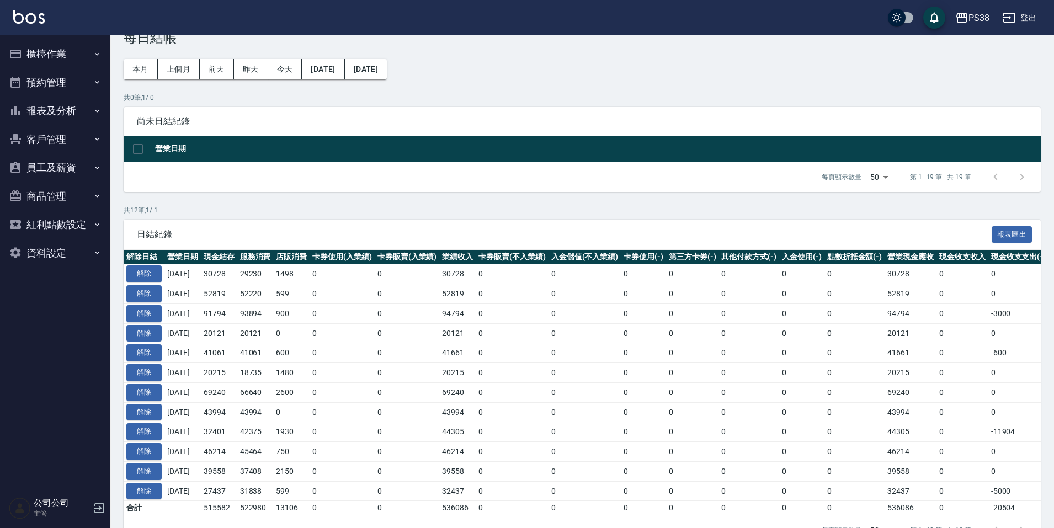
scroll to position [55, 0]
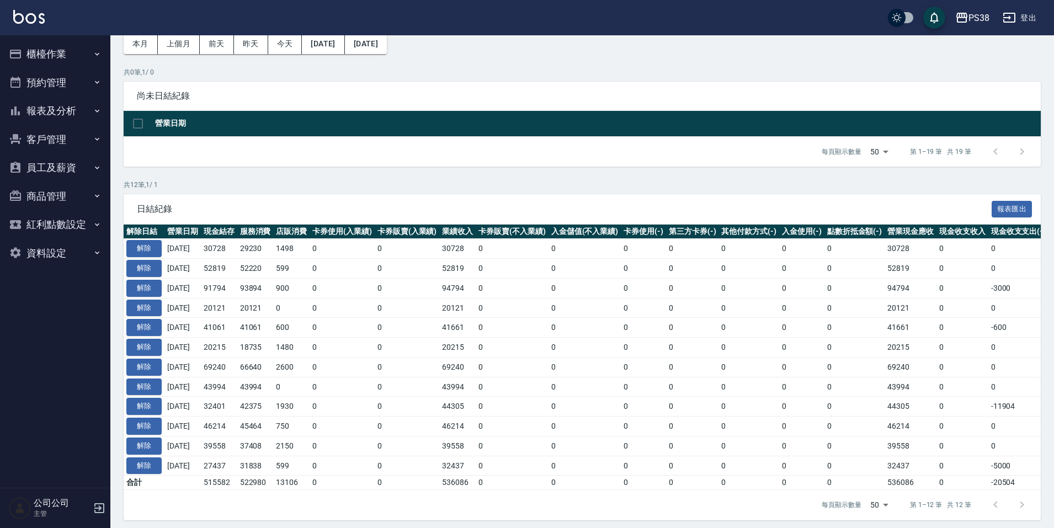
click at [79, 105] on button "報表及分析" at bounding box center [54, 111] width 101 height 29
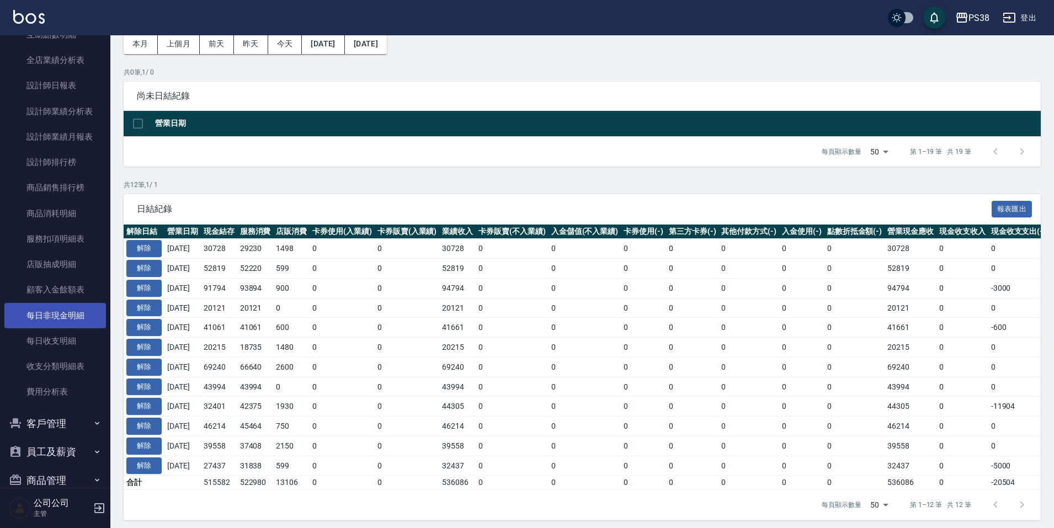
scroll to position [165, 0]
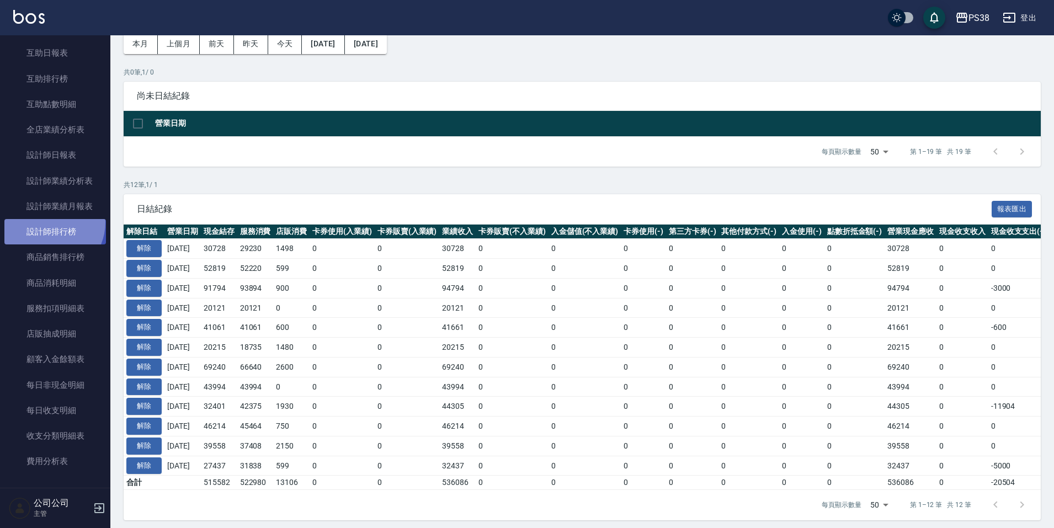
click at [47, 222] on link "設計師排行榜" at bounding box center [54, 231] width 101 height 25
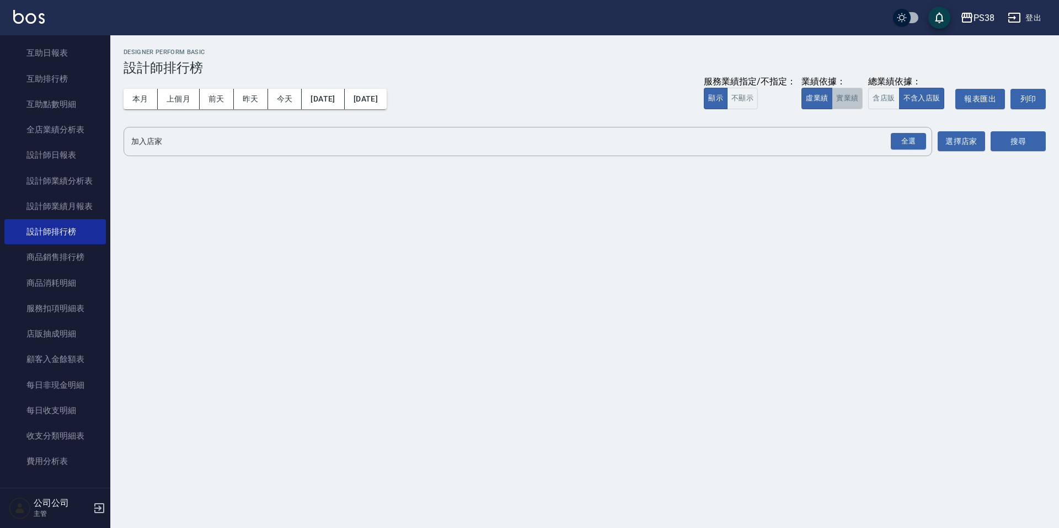
click at [848, 99] on button "實業績" at bounding box center [847, 99] width 31 height 22
click at [919, 145] on div "全選" at bounding box center [908, 141] width 35 height 17
click at [1016, 147] on button "搜尋" at bounding box center [1018, 142] width 55 height 20
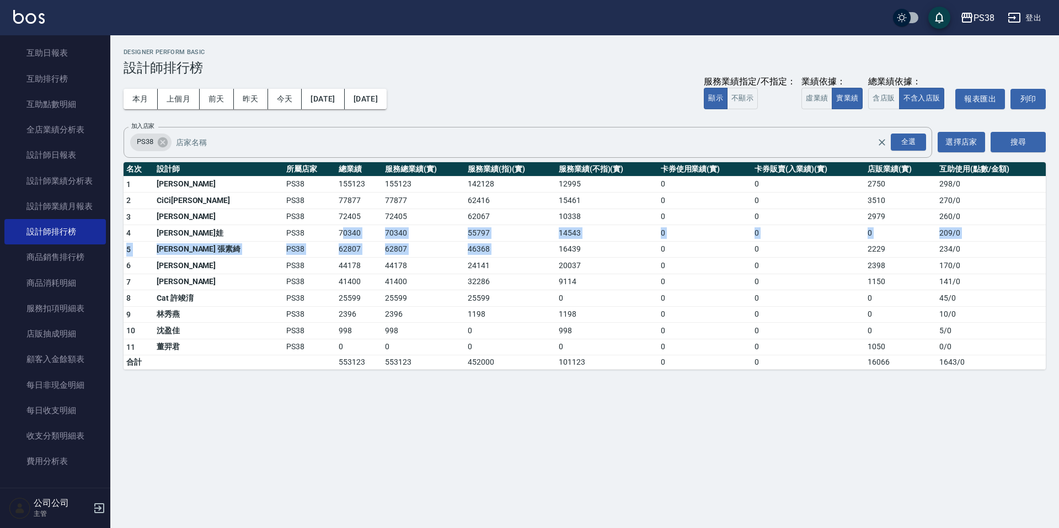
drag, startPoint x: 320, startPoint y: 236, endPoint x: 525, endPoint y: 244, distance: 204.8
click at [525, 244] on tbody "1 Ting 婷婷 PS38 155123 155123 142128 12995 0 0 2750 298 / 0 2 CiCi晞晞 PS38 77877 …" at bounding box center [585, 273] width 922 height 194
drag, startPoint x: 545, startPoint y: 295, endPoint x: 509, endPoint y: 288, distance: 37.1
click at [556, 296] on td "0" at bounding box center [607, 298] width 102 height 17
drag, startPoint x: 293, startPoint y: 245, endPoint x: 345, endPoint y: 255, distance: 52.1
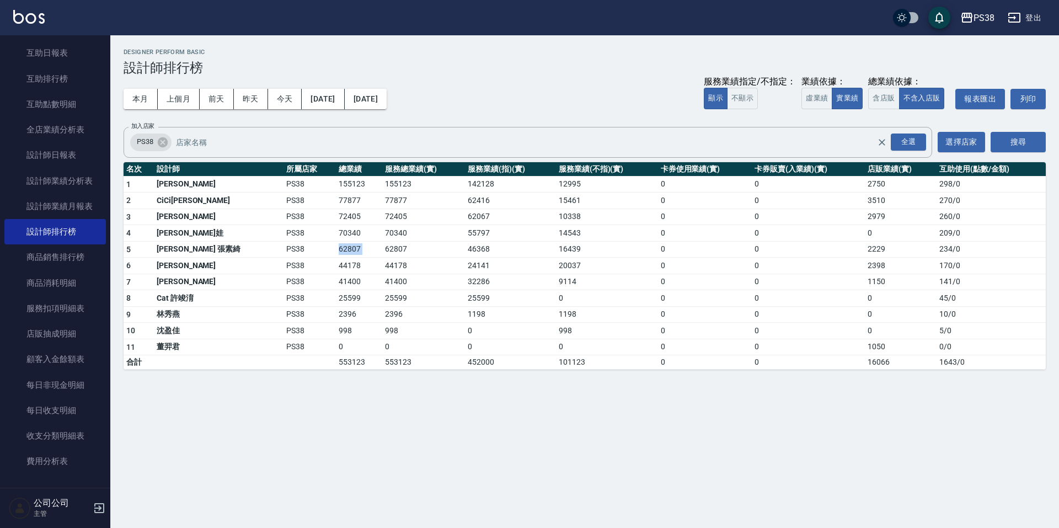
click at [345, 255] on tr "5 Selina 張素綺 PS38 62807 62807 46368 16439 0 0 2229 234 / 0" at bounding box center [585, 249] width 922 height 17
click at [383, 285] on td "41400" at bounding box center [423, 282] width 83 height 17
drag, startPoint x: 303, startPoint y: 264, endPoint x: 334, endPoint y: 270, distance: 31.4
click at [336, 270] on td "44178" at bounding box center [359, 266] width 46 height 17
click at [389, 288] on td "41400" at bounding box center [423, 282] width 83 height 17
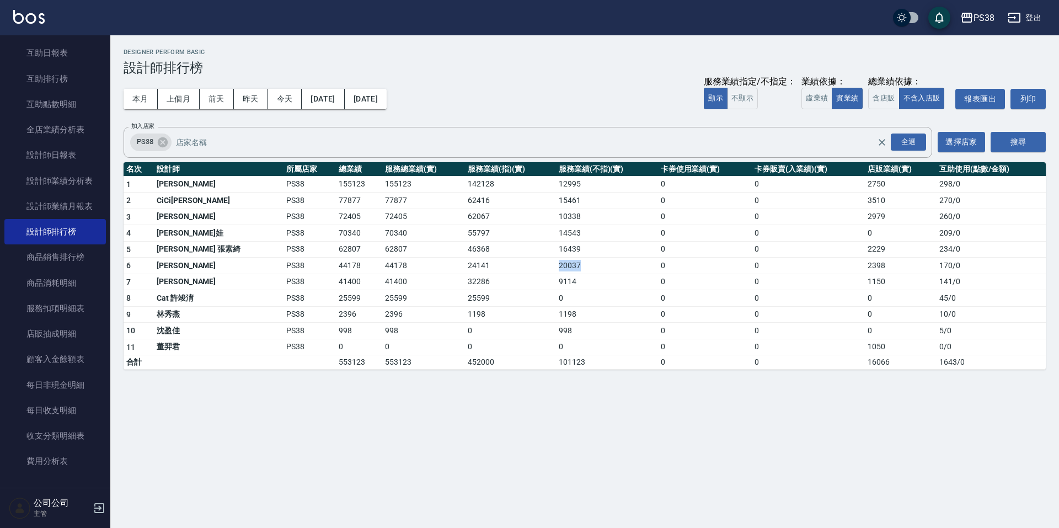
drag, startPoint x: 541, startPoint y: 266, endPoint x: 568, endPoint y: 270, distance: 27.8
click at [568, 270] on tr "6 Aki 翁銘禧 PS38 44178 44178 24141 20037 0 0 2398 170 / 0" at bounding box center [585, 266] width 922 height 17
click at [658, 324] on td "0" at bounding box center [705, 331] width 94 height 17
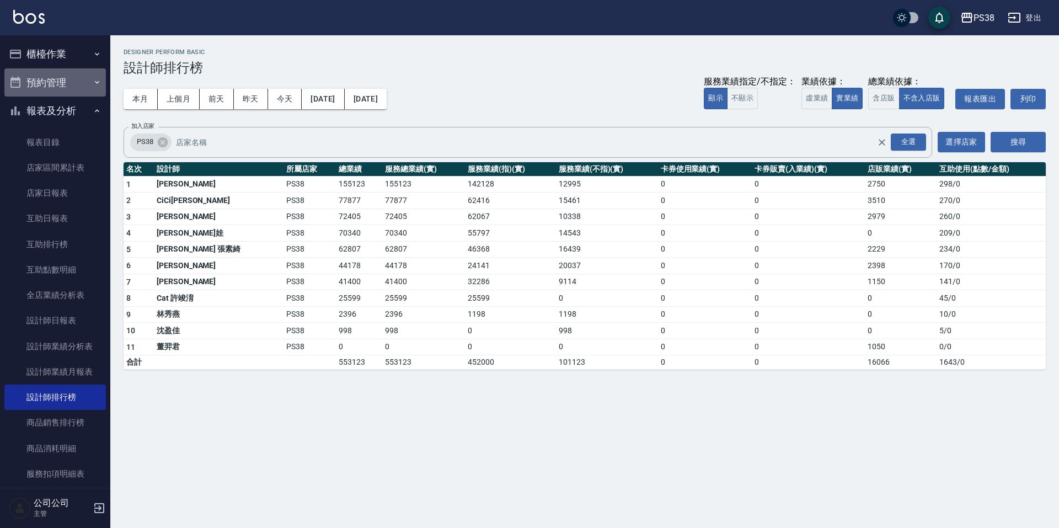
click at [93, 85] on icon "button" at bounding box center [97, 82] width 9 height 9
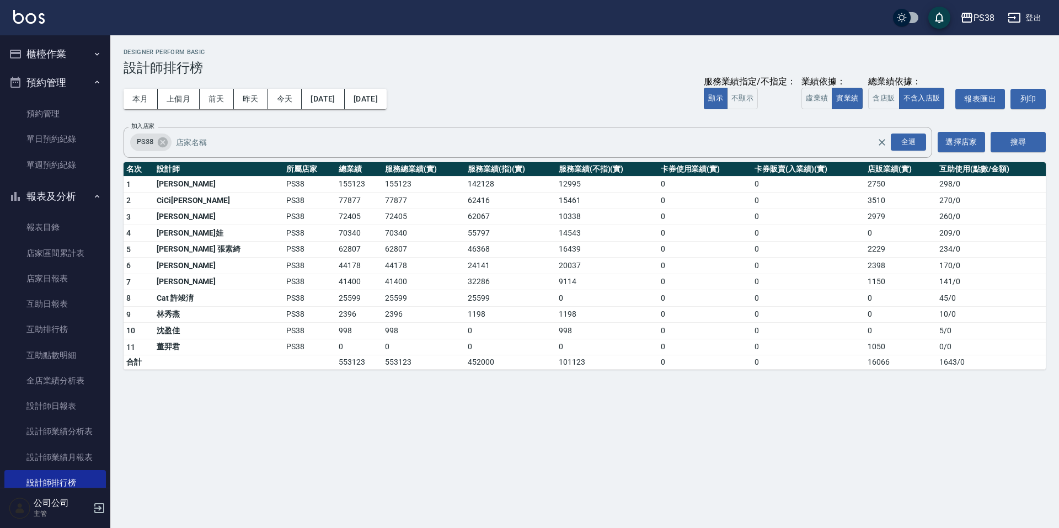
click at [88, 62] on button "櫃檯作業" at bounding box center [54, 54] width 101 height 29
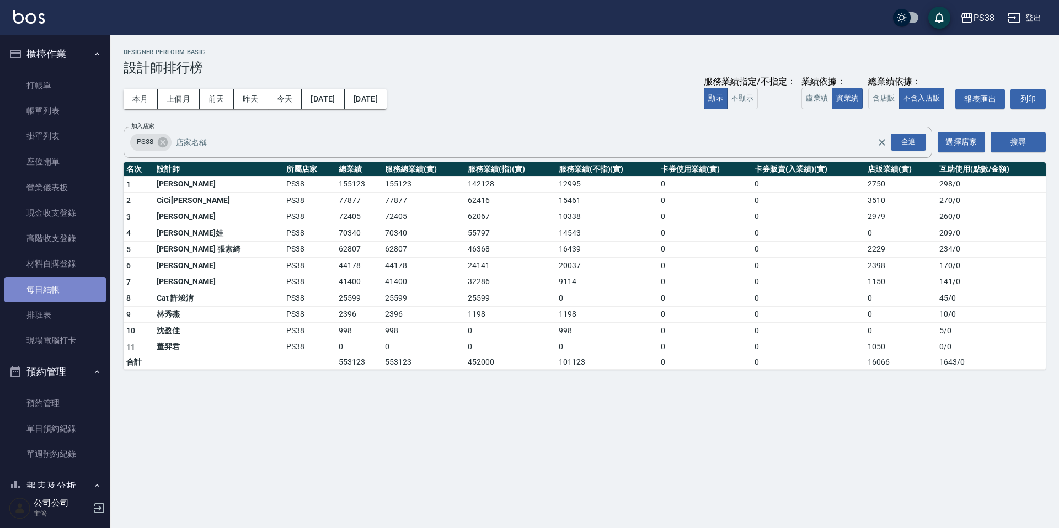
click at [55, 286] on link "每日結帳" at bounding box center [54, 289] width 101 height 25
click at [29, 299] on link "每日結帳" at bounding box center [54, 289] width 101 height 25
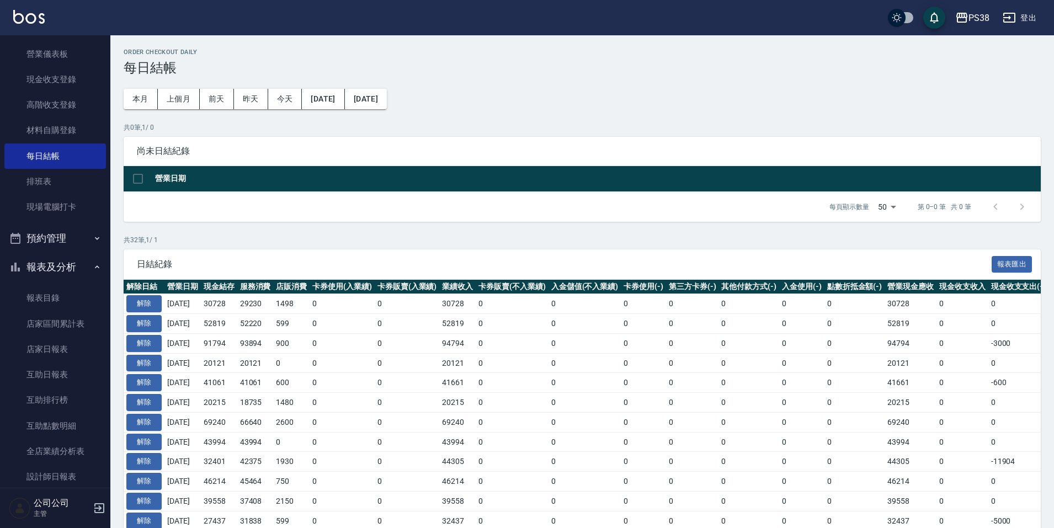
scroll to position [55, 0]
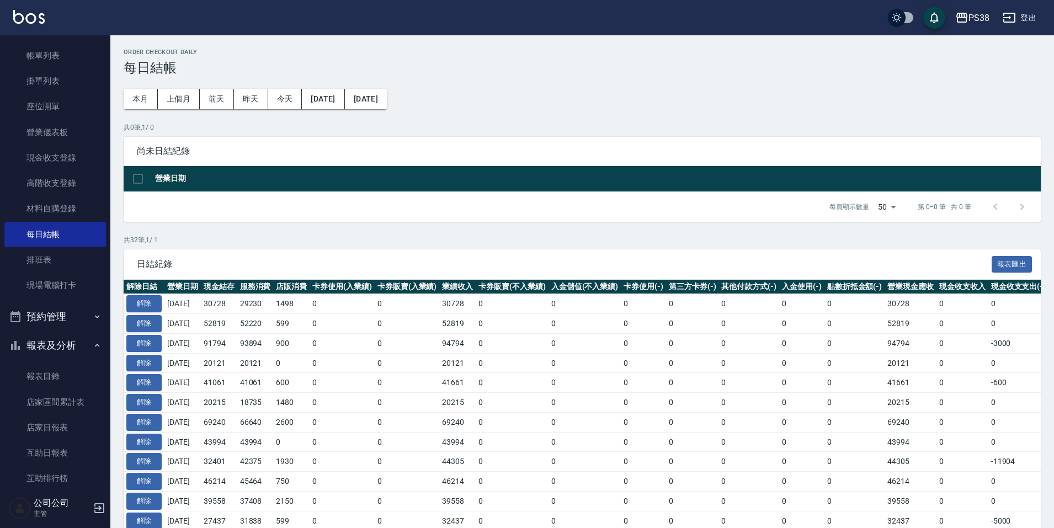
click at [66, 309] on button "預約管理" at bounding box center [54, 316] width 101 height 29
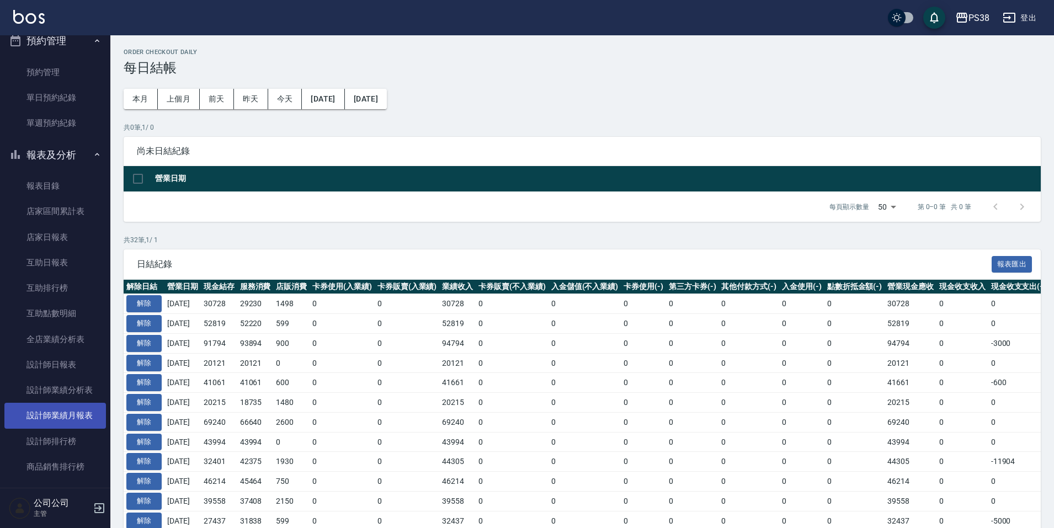
click at [76, 434] on link "設計師排行榜" at bounding box center [54, 441] width 101 height 25
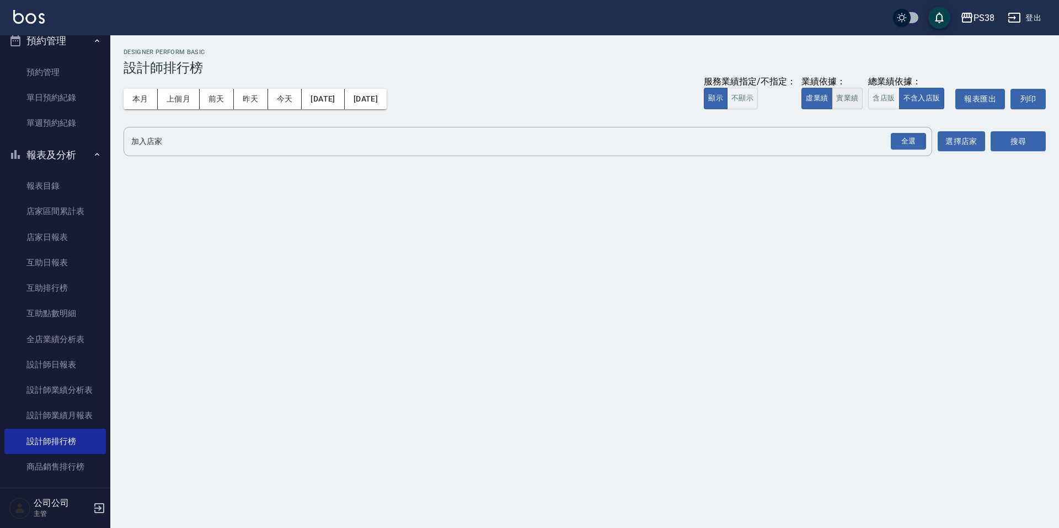
click at [841, 100] on button "實業績" at bounding box center [847, 99] width 31 height 22
click at [902, 136] on div "全選" at bounding box center [908, 141] width 35 height 17
click at [1008, 136] on button "搜尋" at bounding box center [1018, 142] width 55 height 20
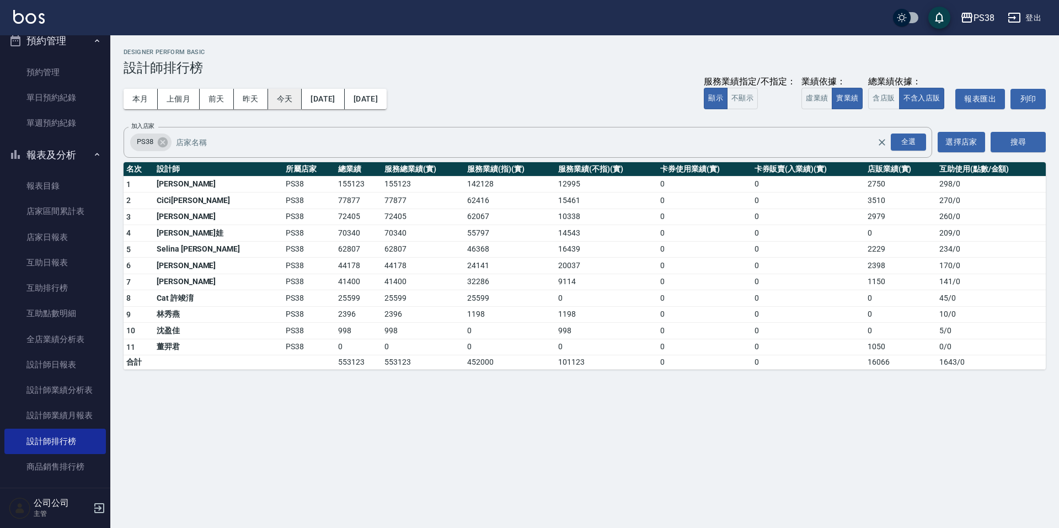
click at [293, 103] on button "今天" at bounding box center [285, 99] width 34 height 20
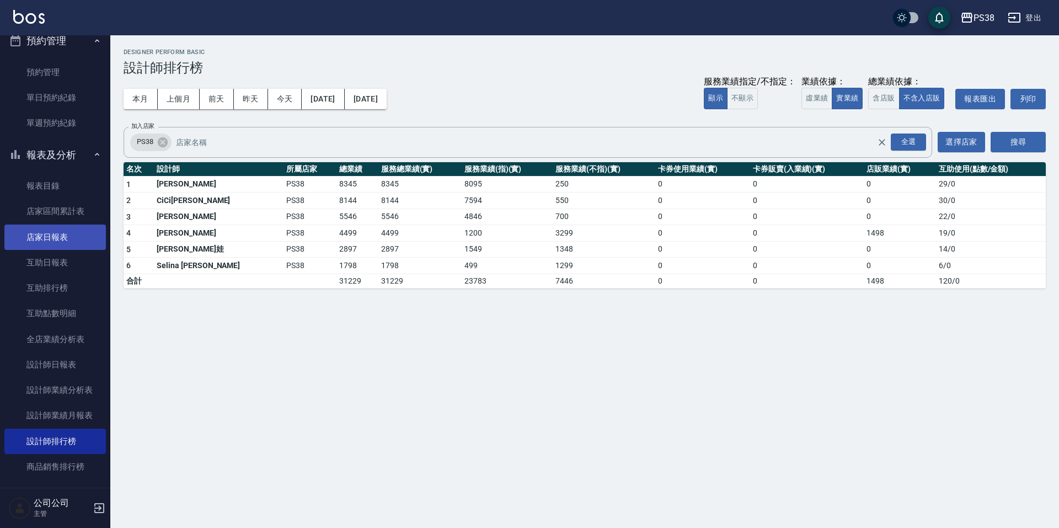
click at [56, 239] on link "店家日報表" at bounding box center [54, 236] width 101 height 25
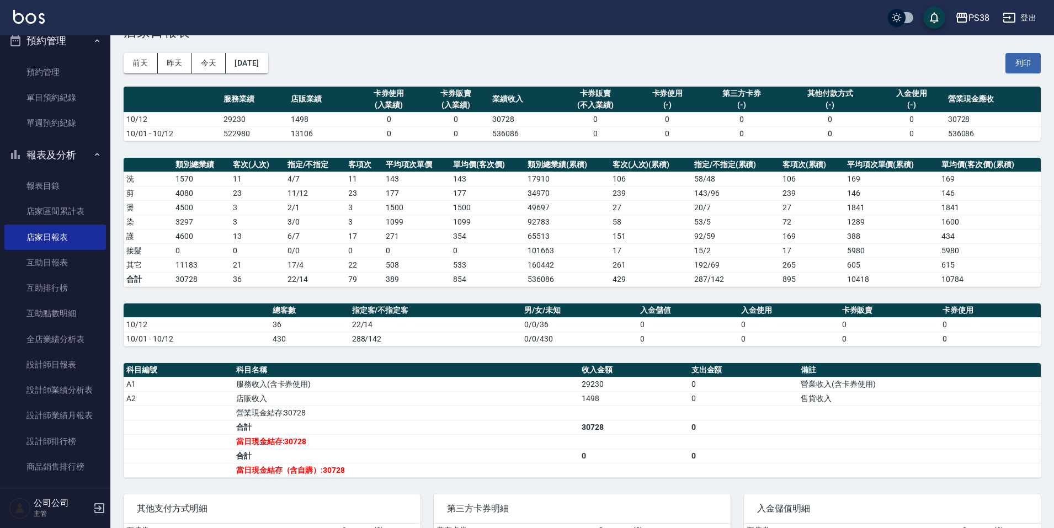
scroll to position [55, 0]
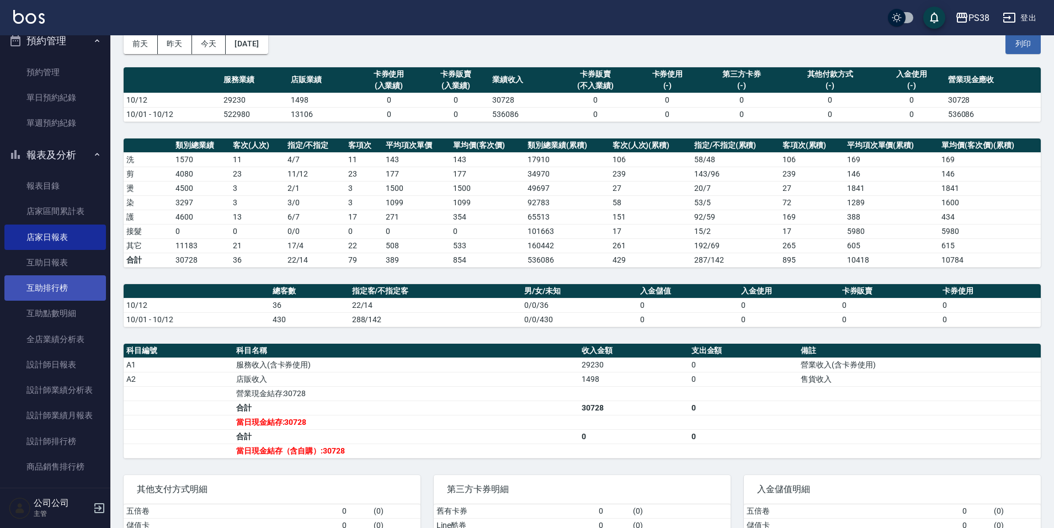
click at [55, 292] on link "互助排行榜" at bounding box center [54, 287] width 101 height 25
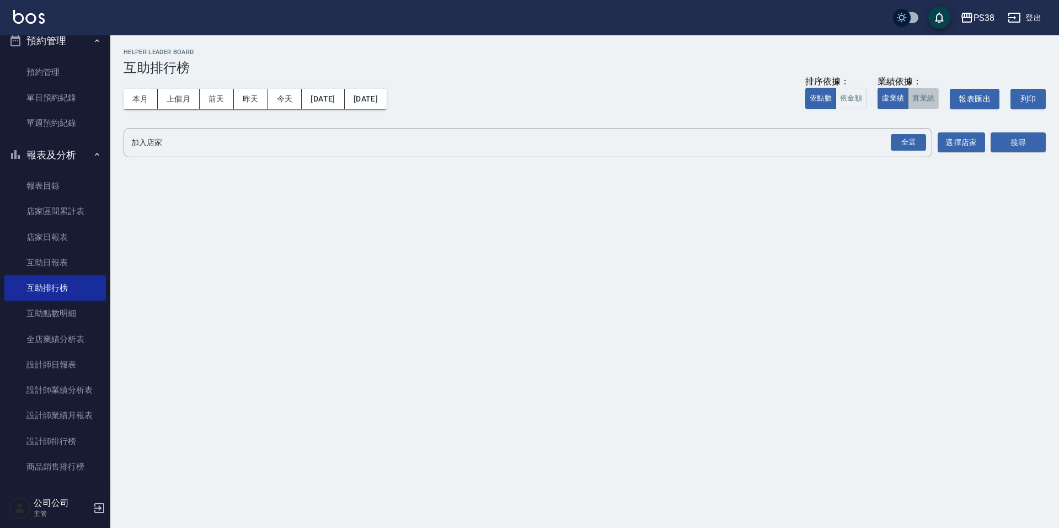
click at [923, 97] on button "實業績" at bounding box center [923, 99] width 31 height 22
click at [906, 141] on div "全選" at bounding box center [908, 142] width 35 height 17
click at [1007, 137] on button "搜尋" at bounding box center [1018, 143] width 55 height 20
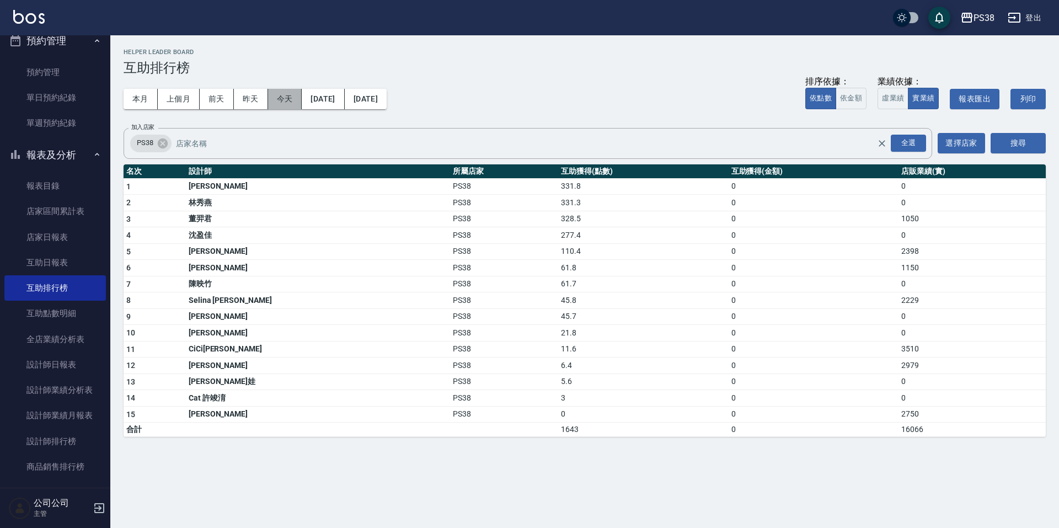
click at [277, 96] on button "今天" at bounding box center [285, 99] width 34 height 20
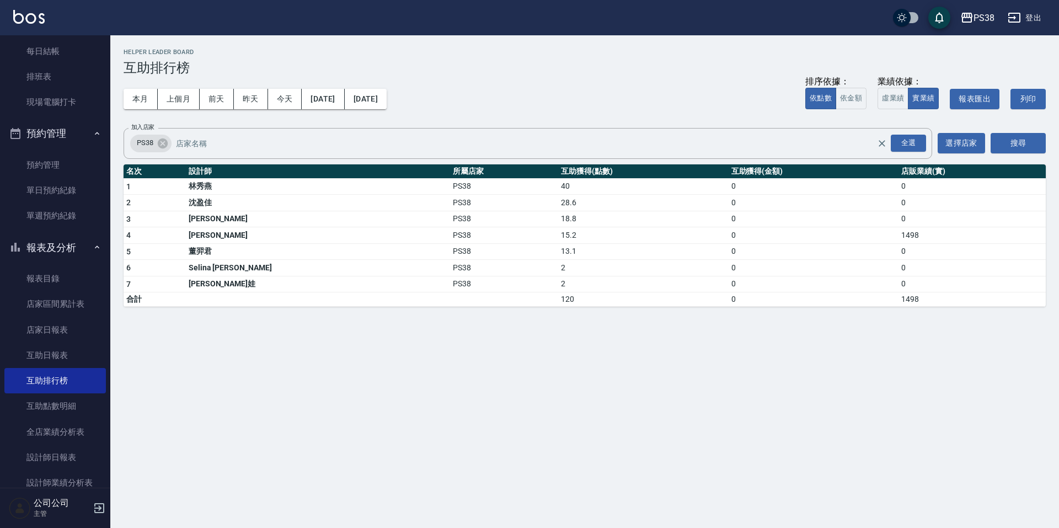
scroll to position [386, 0]
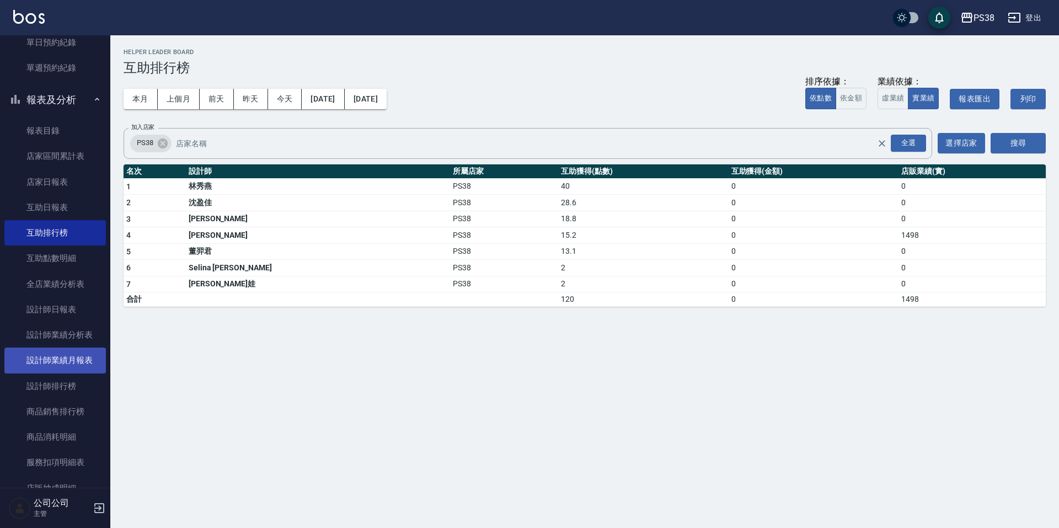
drag, startPoint x: 74, startPoint y: 373, endPoint x: 88, endPoint y: 369, distance: 13.8
click at [74, 373] on link "設計師排行榜" at bounding box center [54, 385] width 101 height 25
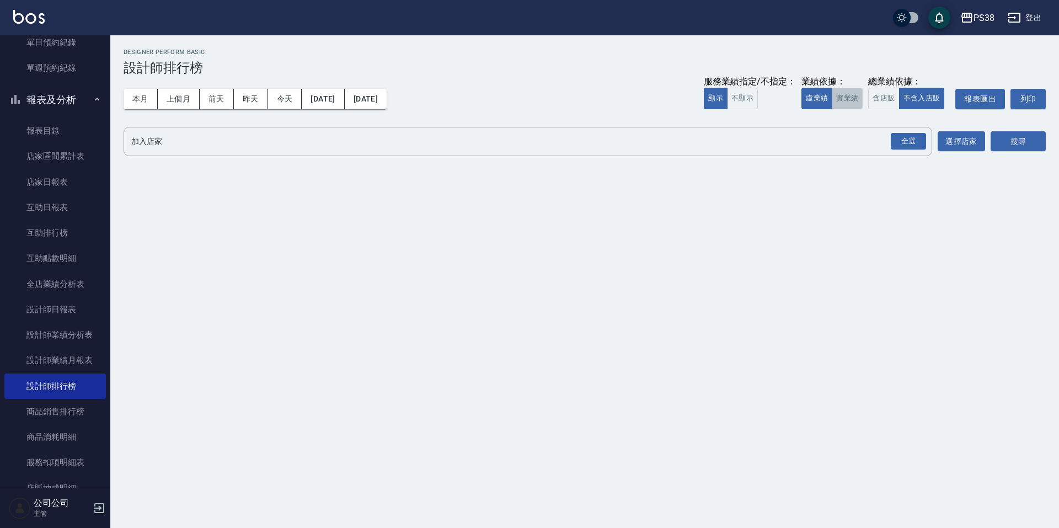
click at [837, 104] on button "實業績" at bounding box center [847, 99] width 31 height 22
click at [907, 141] on div "全選" at bounding box center [908, 141] width 35 height 17
click at [1012, 146] on button "搜尋" at bounding box center [1018, 142] width 55 height 20
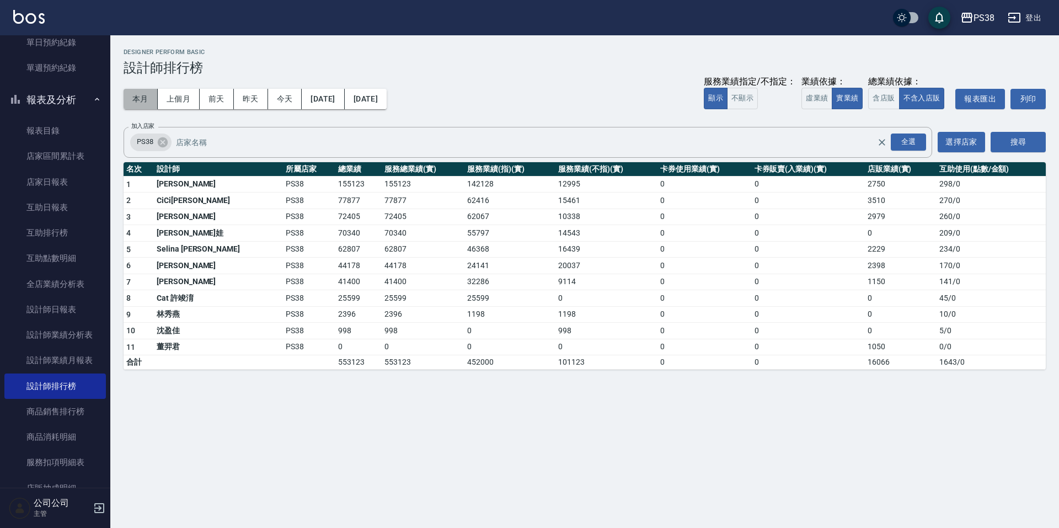
click at [137, 102] on button "本月" at bounding box center [141, 99] width 34 height 20
click at [540, 84] on div "本月 上個月 前天 昨天 今天 2025/10/01 2025/10/31 服務業績指定/不指定： 顯示 不顯示 業績依據： 虛業績 實業績 總業績依據： 含…" at bounding box center [585, 99] width 922 height 47
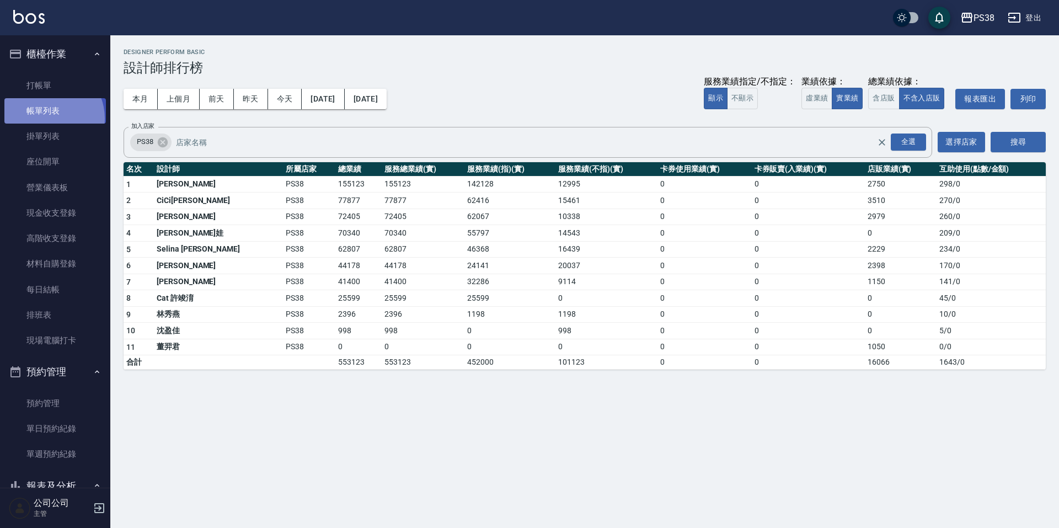
click at [45, 119] on link "帳單列表" at bounding box center [54, 110] width 101 height 25
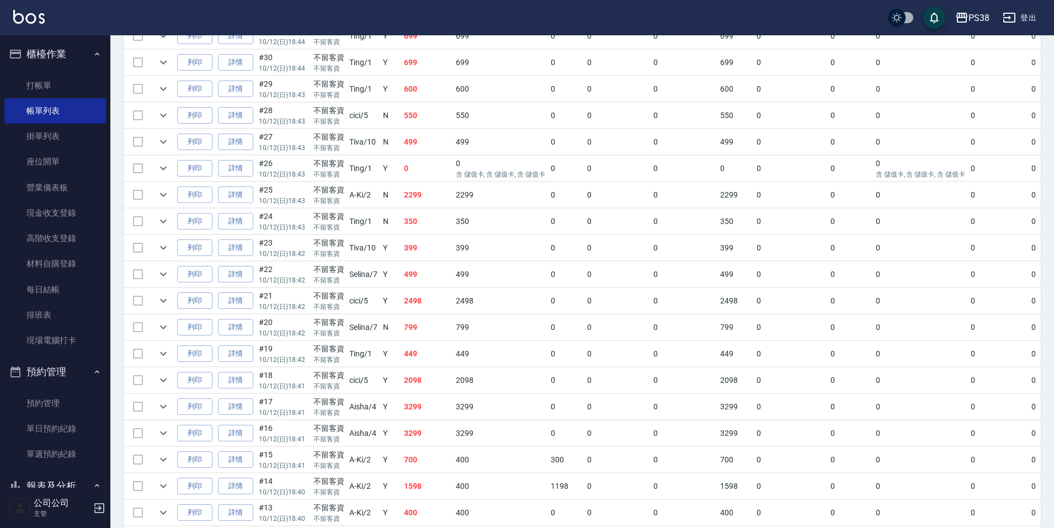
scroll to position [809, 0]
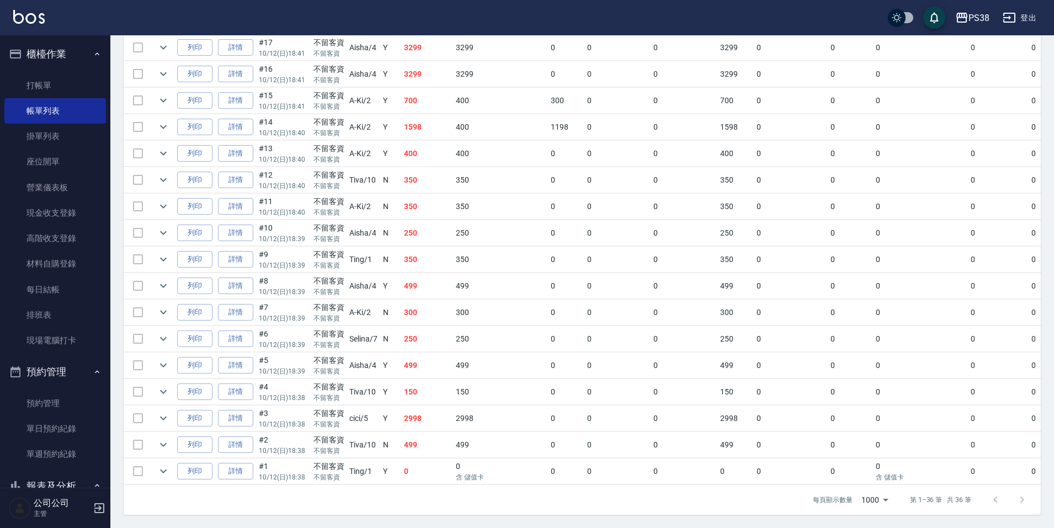
click at [442, 461] on td "0" at bounding box center [427, 471] width 52 height 26
click at [427, 434] on td "499" at bounding box center [427, 445] width 52 height 26
click at [427, 414] on td "2998" at bounding box center [427, 418] width 52 height 26
click at [406, 379] on td "150" at bounding box center [427, 392] width 52 height 26
click at [424, 363] on td "499" at bounding box center [427, 365] width 52 height 26
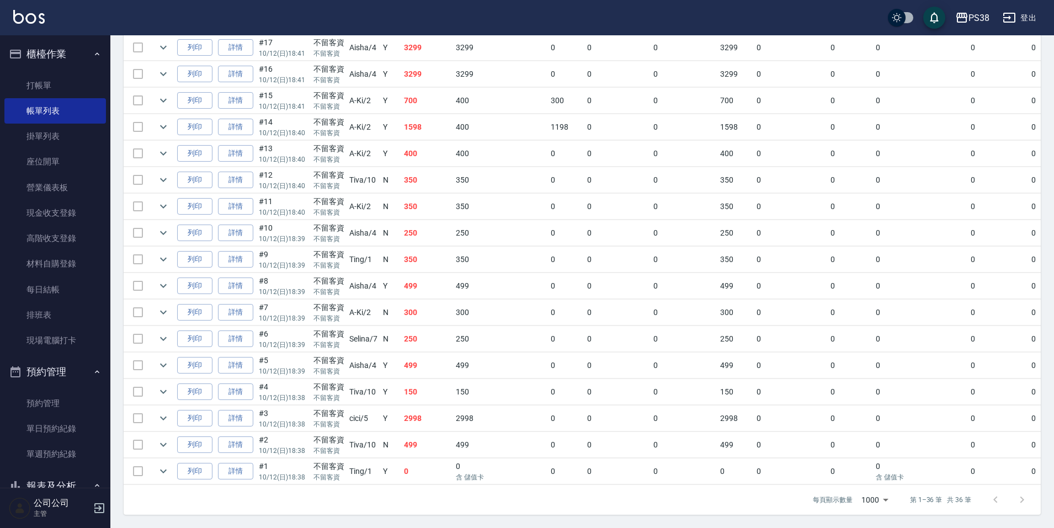
click at [429, 335] on td "250" at bounding box center [427, 339] width 52 height 26
click at [432, 306] on td "300" at bounding box center [427, 313] width 52 height 26
click at [424, 334] on td "250" at bounding box center [427, 339] width 52 height 26
click at [429, 326] on td "250" at bounding box center [427, 339] width 52 height 26
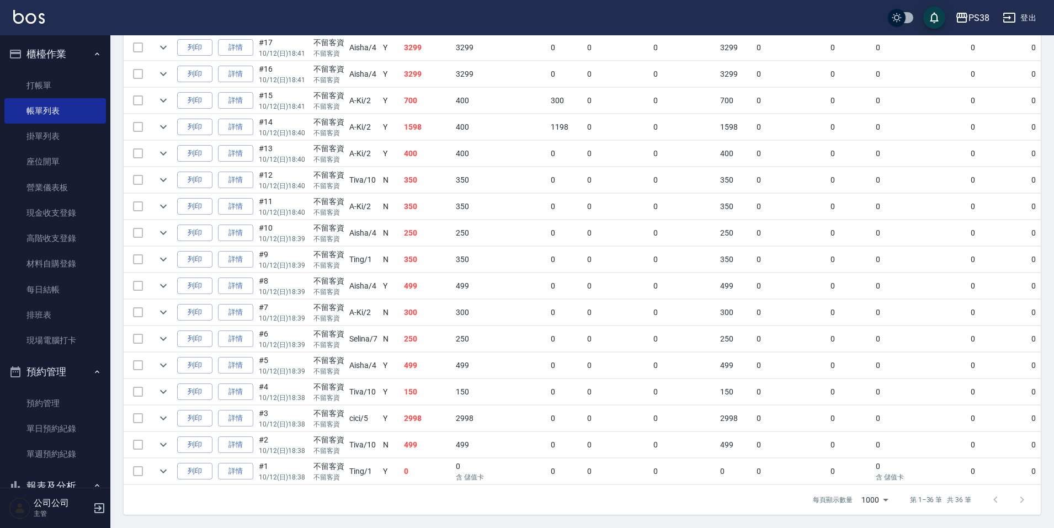
click at [431, 300] on td "300" at bounding box center [427, 313] width 52 height 26
click at [434, 284] on td "499" at bounding box center [427, 286] width 52 height 26
click at [434, 260] on td "350" at bounding box center [427, 260] width 52 height 26
click at [432, 224] on td "250" at bounding box center [427, 233] width 52 height 26
click at [433, 202] on td "350" at bounding box center [427, 207] width 52 height 26
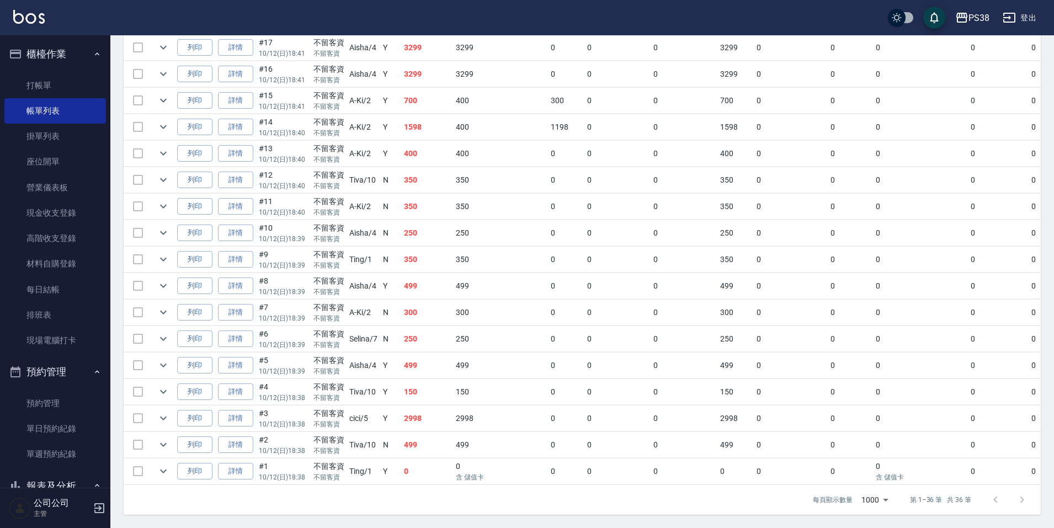
click at [389, 130] on td "Y" at bounding box center [390, 127] width 21 height 26
click at [389, 129] on td "Y" at bounding box center [390, 127] width 21 height 26
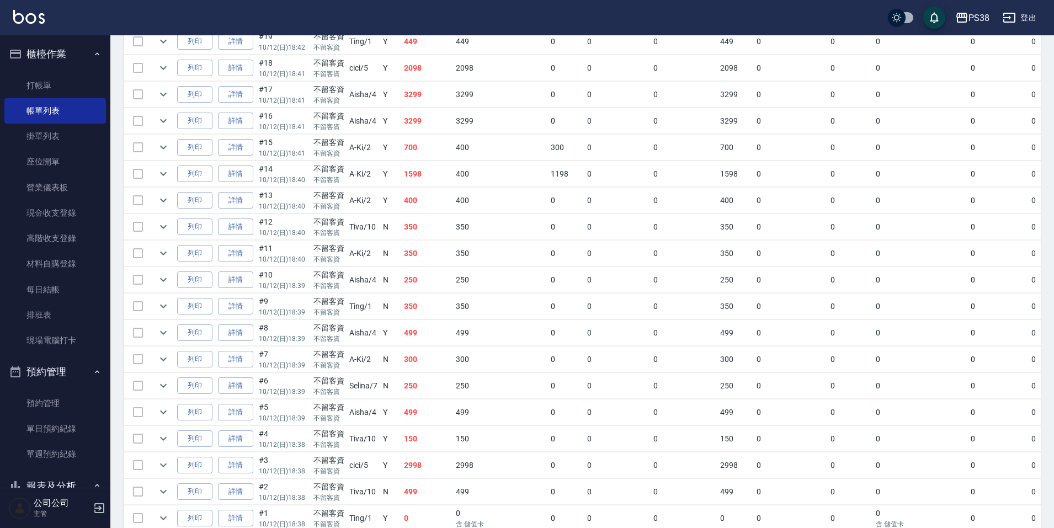
click at [395, 158] on td "Y" at bounding box center [390, 148] width 21 height 26
click at [424, 168] on td "3299" at bounding box center [427, 176] width 52 height 26
click at [426, 156] on td "3299" at bounding box center [427, 150] width 52 height 26
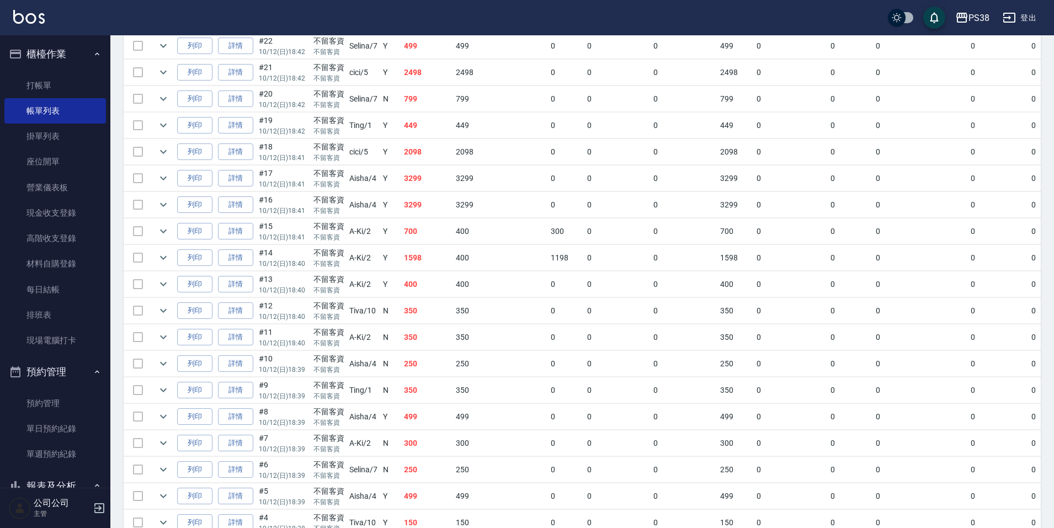
scroll to position [643, 0]
click at [426, 173] on td "2098" at bounding box center [427, 178] width 52 height 26
click at [425, 161] on td "449" at bounding box center [427, 152] width 52 height 26
click at [421, 132] on td "799" at bounding box center [427, 126] width 52 height 26
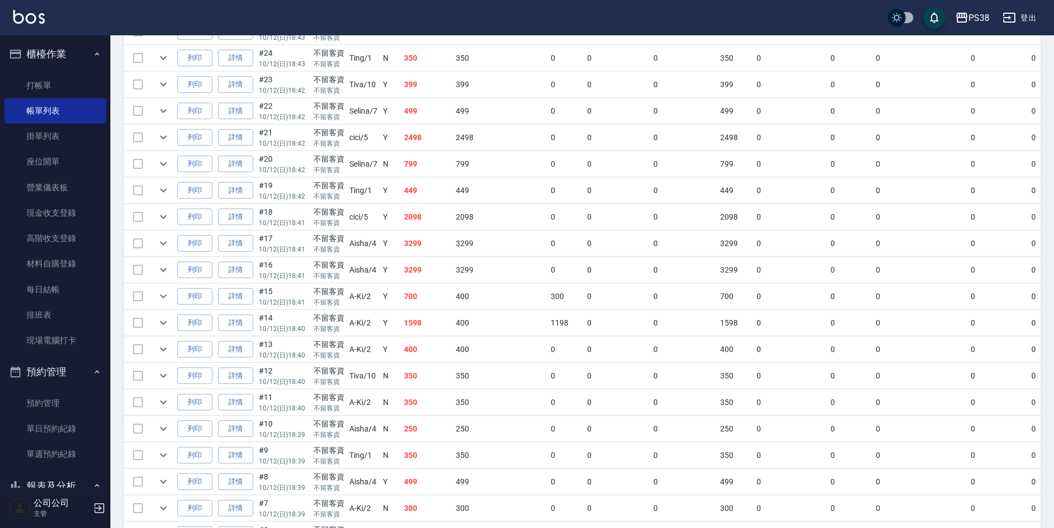
scroll to position [588, 0]
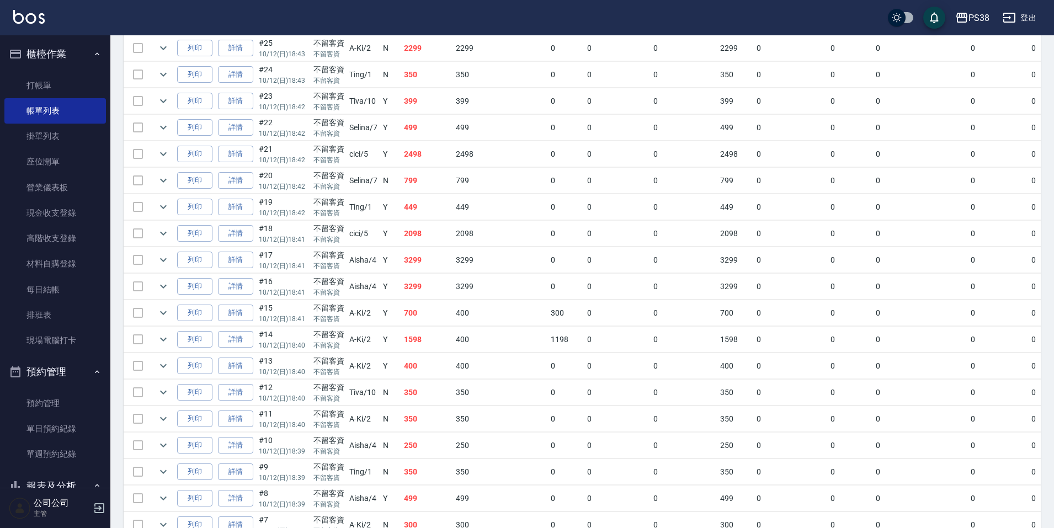
click at [426, 153] on td "2498" at bounding box center [427, 154] width 52 height 26
click at [425, 132] on td "499" at bounding box center [427, 128] width 52 height 26
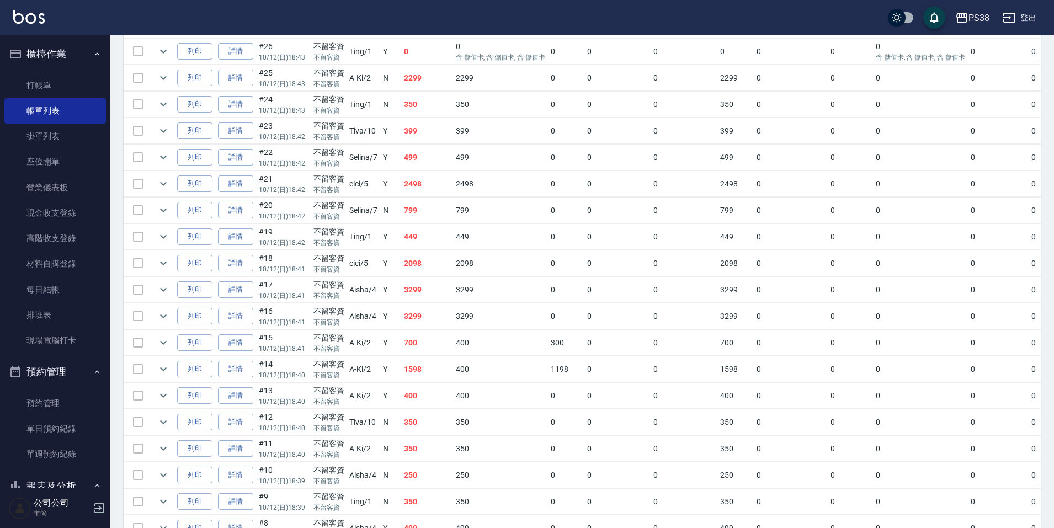
scroll to position [533, 0]
click at [426, 158] on td "399" at bounding box center [427, 156] width 52 height 26
click at [429, 140] on td "350" at bounding box center [427, 130] width 52 height 26
click at [169, 157] on icon "expand row" at bounding box center [163, 158] width 13 height 13
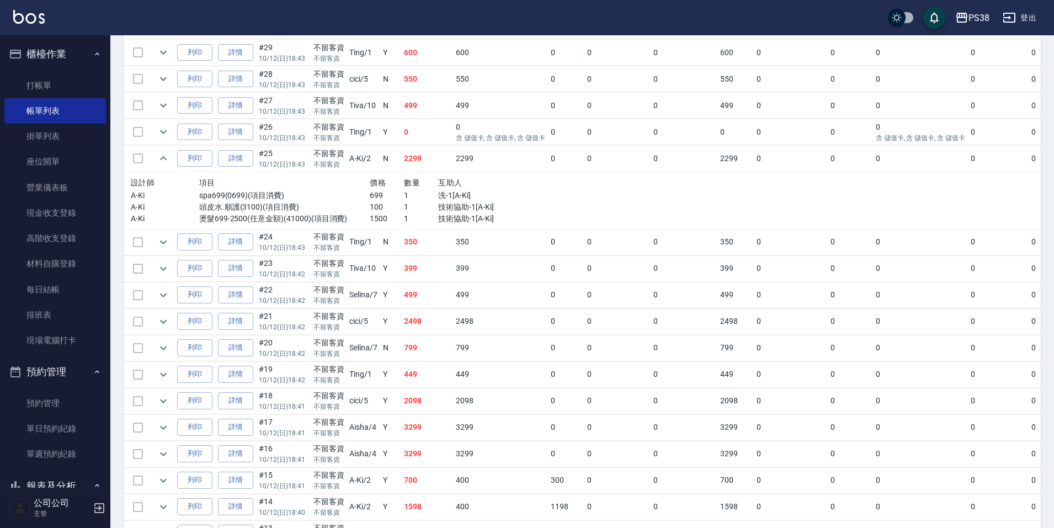
click at [382, 204] on p "100" at bounding box center [387, 207] width 34 height 12
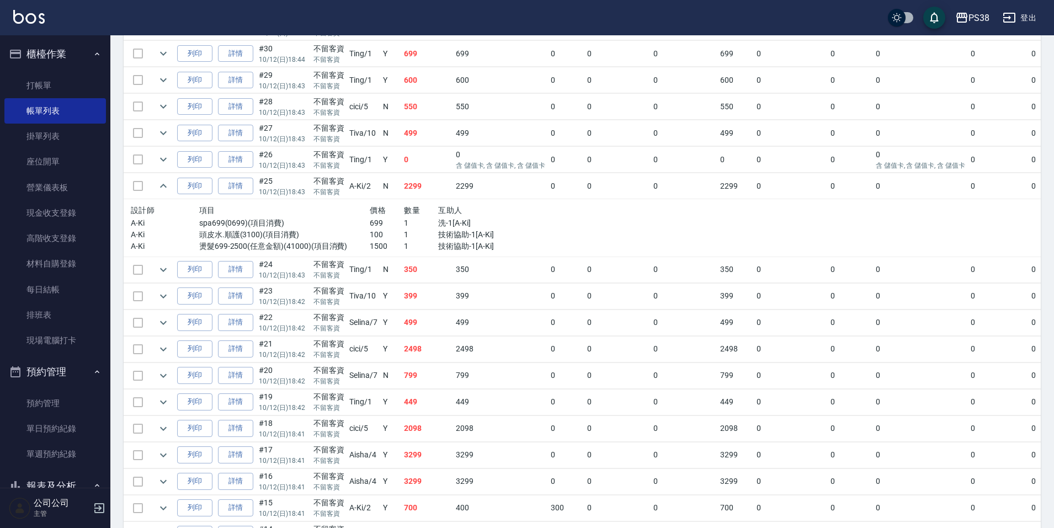
scroll to position [423, 0]
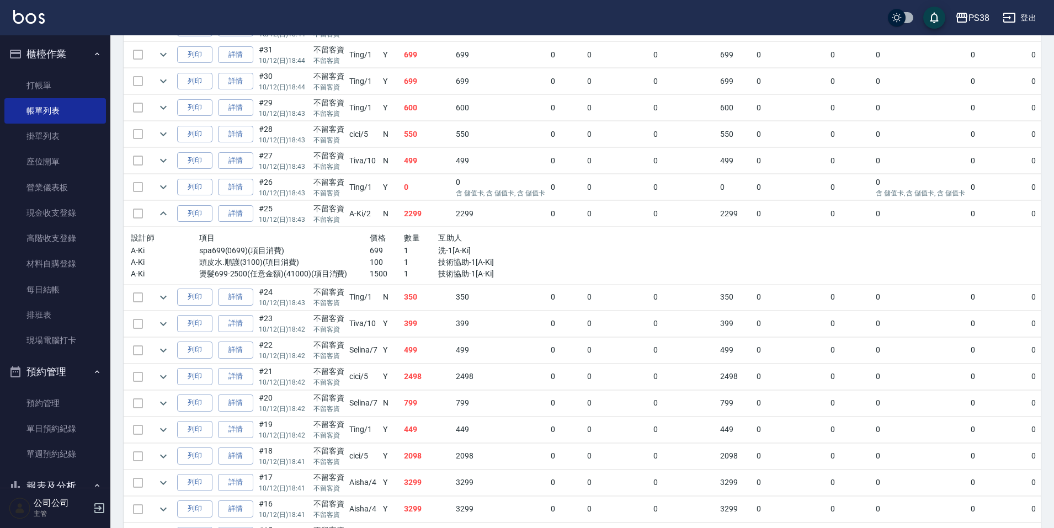
click at [434, 170] on td "499" at bounding box center [427, 161] width 52 height 26
click at [427, 136] on td "550" at bounding box center [427, 134] width 52 height 26
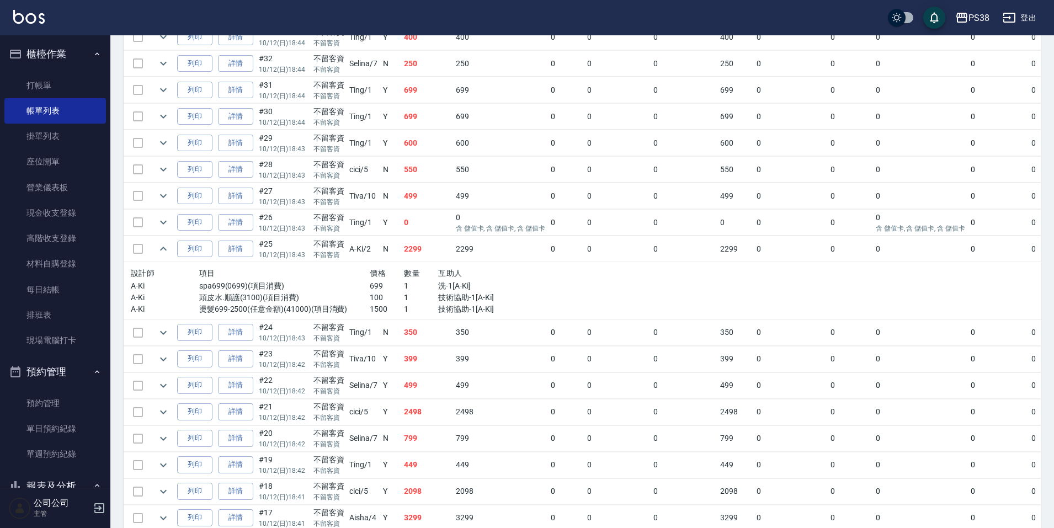
scroll to position [367, 0]
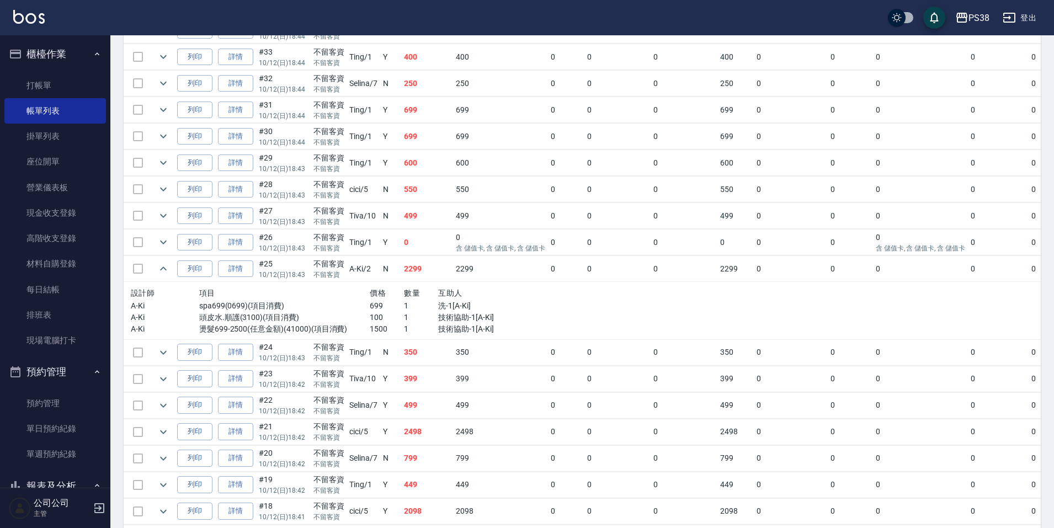
click at [442, 169] on td "600" at bounding box center [427, 163] width 52 height 26
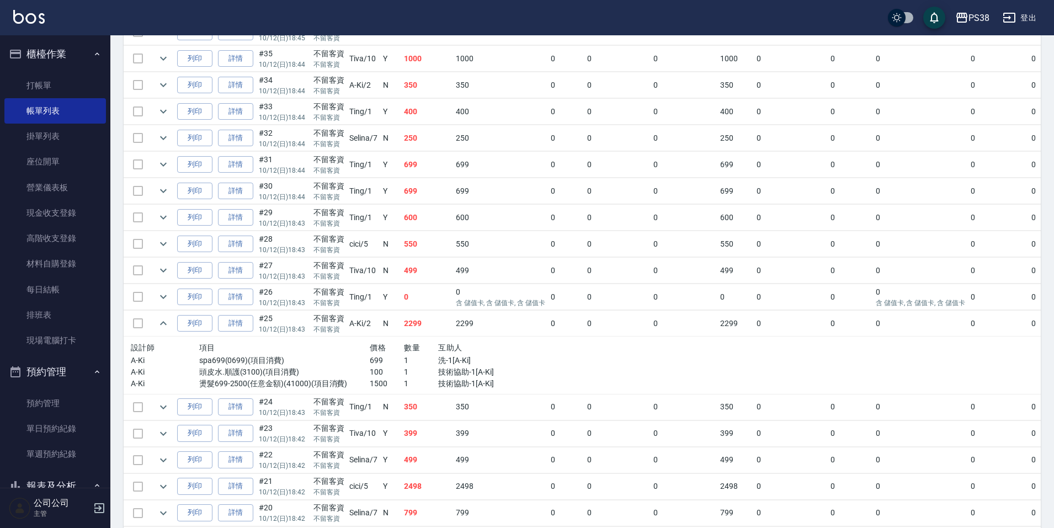
scroll to position [312, 0]
click at [331, 222] on p "不留客資" at bounding box center [328, 224] width 31 height 10
click at [313, 187] on div "不留客資" at bounding box center [328, 187] width 31 height 12
click at [320, 169] on p "不留客資" at bounding box center [328, 171] width 31 height 10
click at [340, 140] on p "不留客資" at bounding box center [328, 145] width 31 height 10
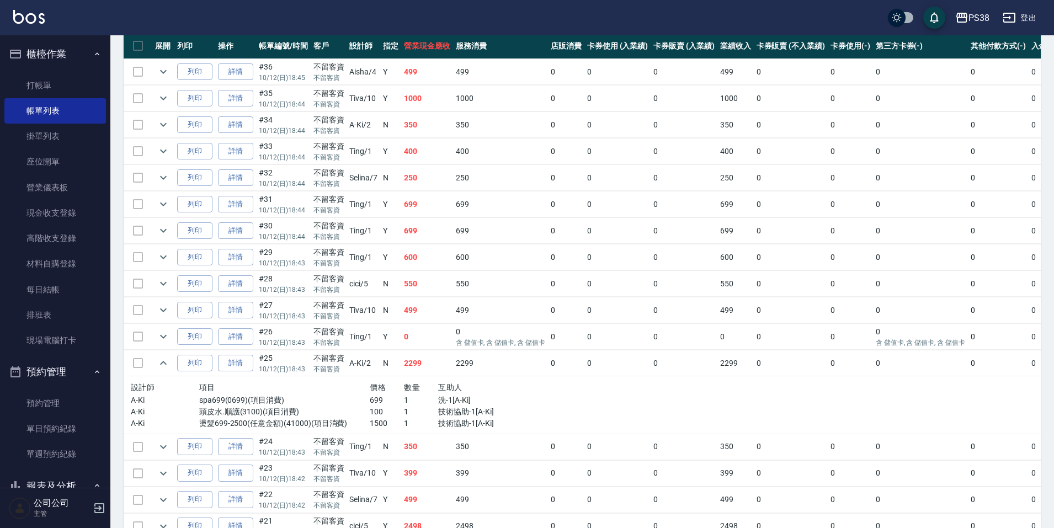
scroll to position [257, 0]
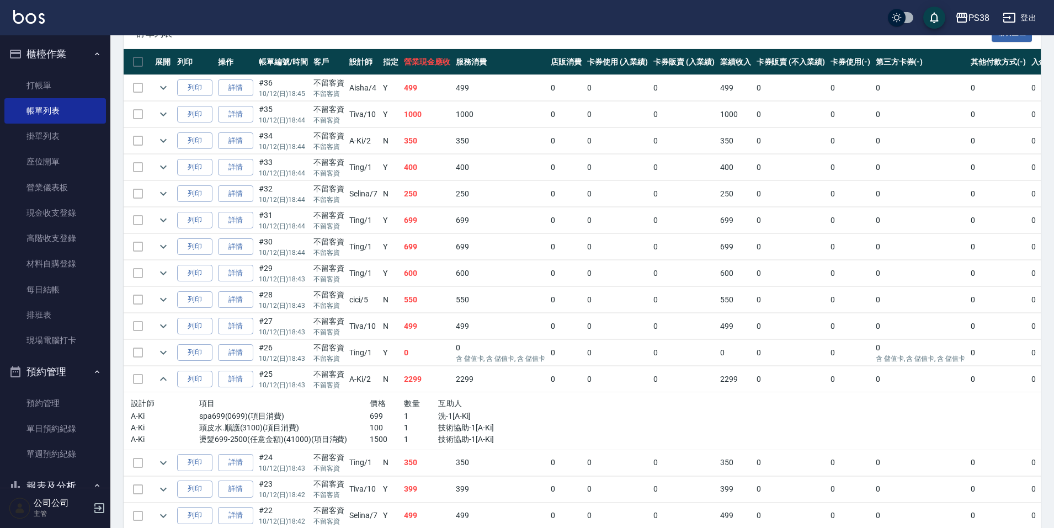
click at [363, 180] on td at bounding box center [336, 180] width 424 height 1
click at [373, 148] on td "A-Ki /2" at bounding box center [363, 141] width 34 height 26
click at [368, 117] on td "Tiva /10" at bounding box center [363, 114] width 34 height 26
click at [373, 97] on td "Aisha /4" at bounding box center [363, 88] width 34 height 26
click at [58, 285] on link "每日結帳" at bounding box center [54, 289] width 101 height 25
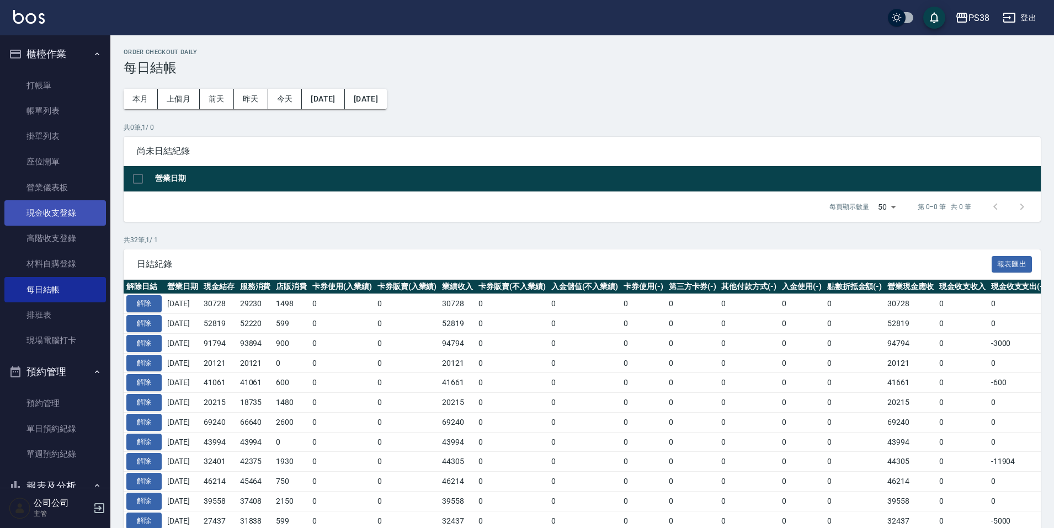
click at [73, 209] on link "現金收支登錄" at bounding box center [54, 212] width 101 height 25
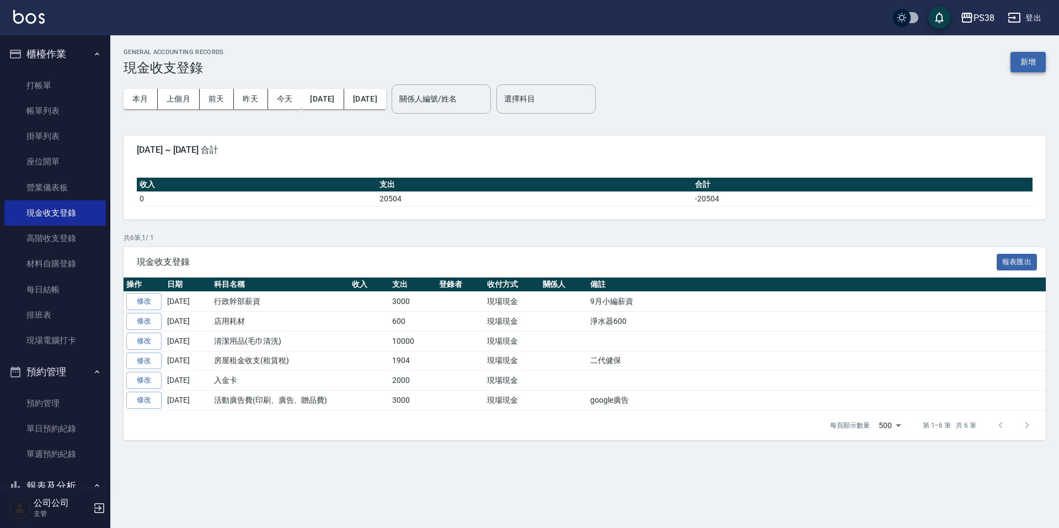
click at [1025, 68] on button "新增" at bounding box center [1027, 62] width 35 height 20
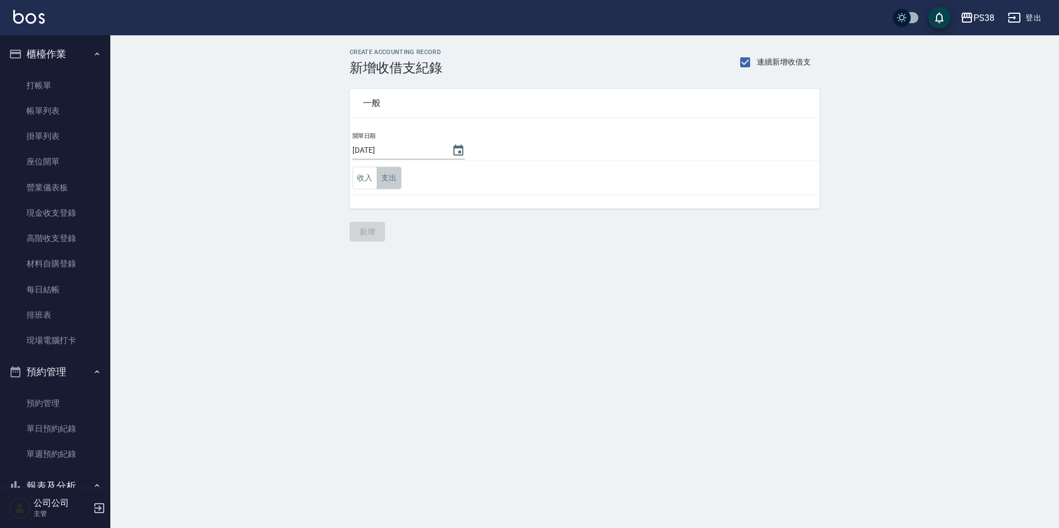
click at [387, 175] on button "支出" at bounding box center [389, 178] width 25 height 23
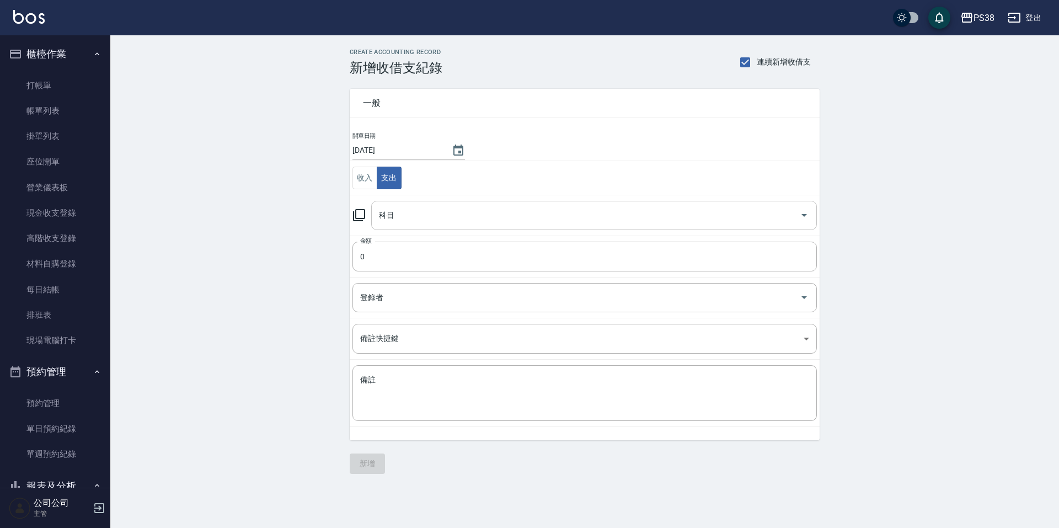
click at [469, 220] on input "科目" at bounding box center [585, 215] width 419 height 19
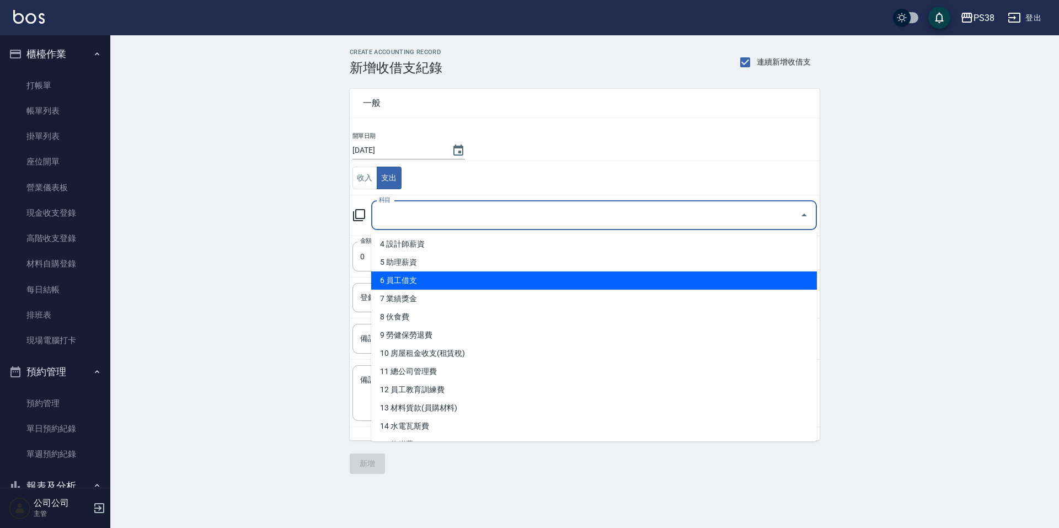
scroll to position [165, 0]
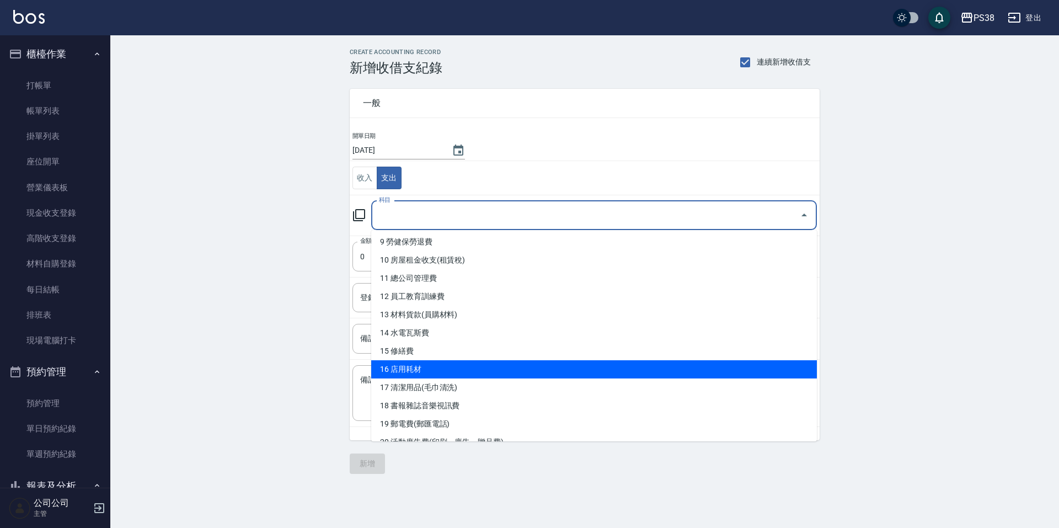
click at [528, 365] on li "16 店用耗材" at bounding box center [594, 369] width 446 height 18
type input "16 店用耗材"
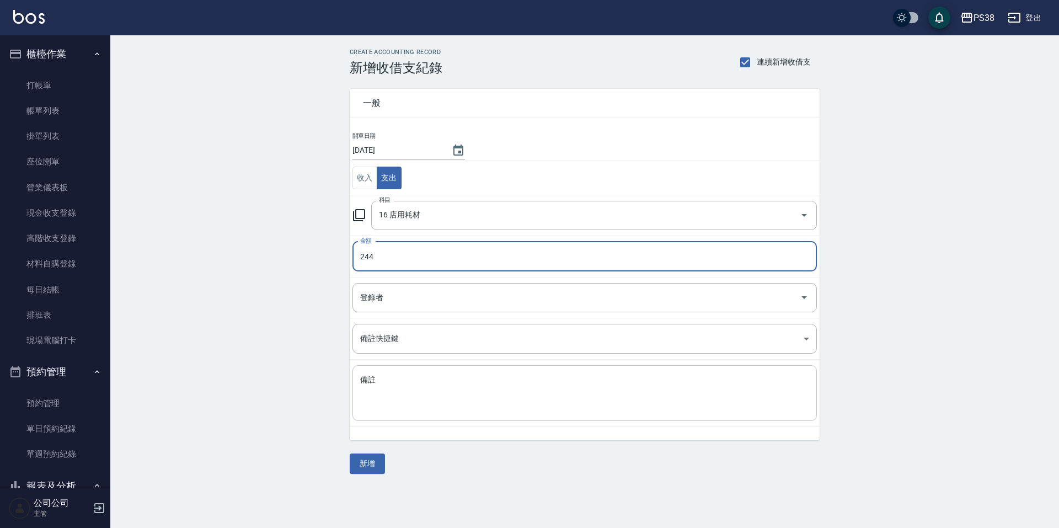
type input "244"
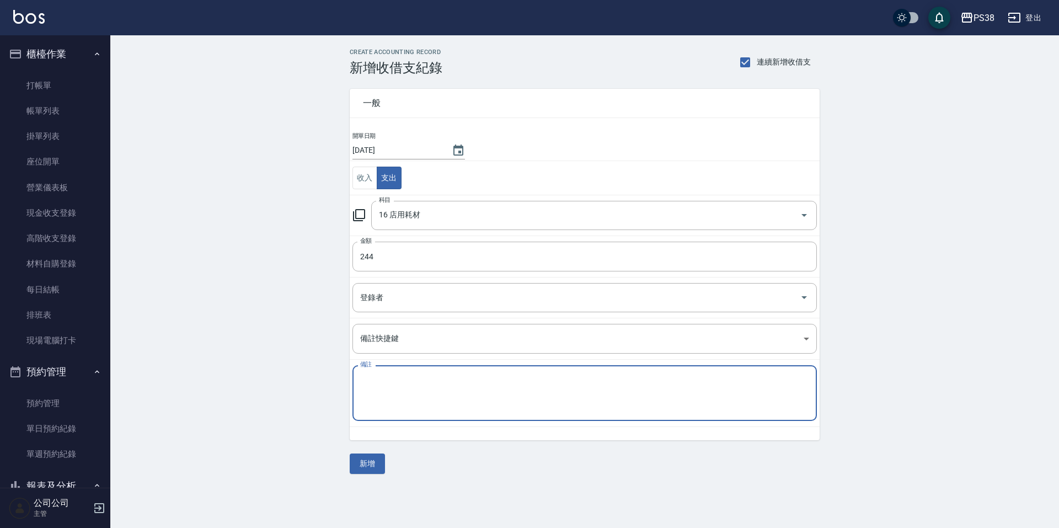
click at [544, 380] on textarea "備註" at bounding box center [584, 394] width 449 height 38
type textarea "w"
type textarea "磅秤+電池"
click at [370, 468] on button "新增" at bounding box center [367, 463] width 35 height 20
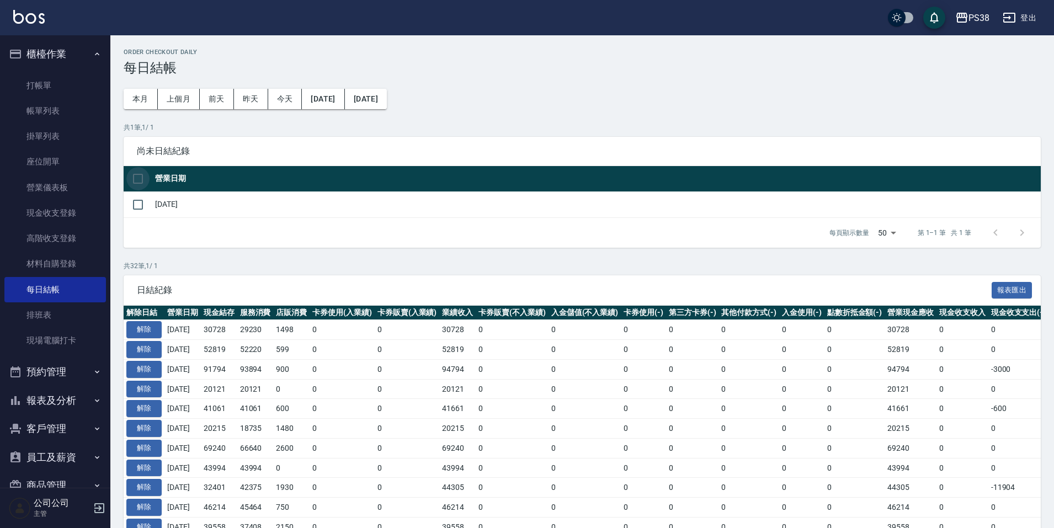
click at [141, 171] on input "checkbox" at bounding box center [137, 178] width 23 height 23
checkbox input "true"
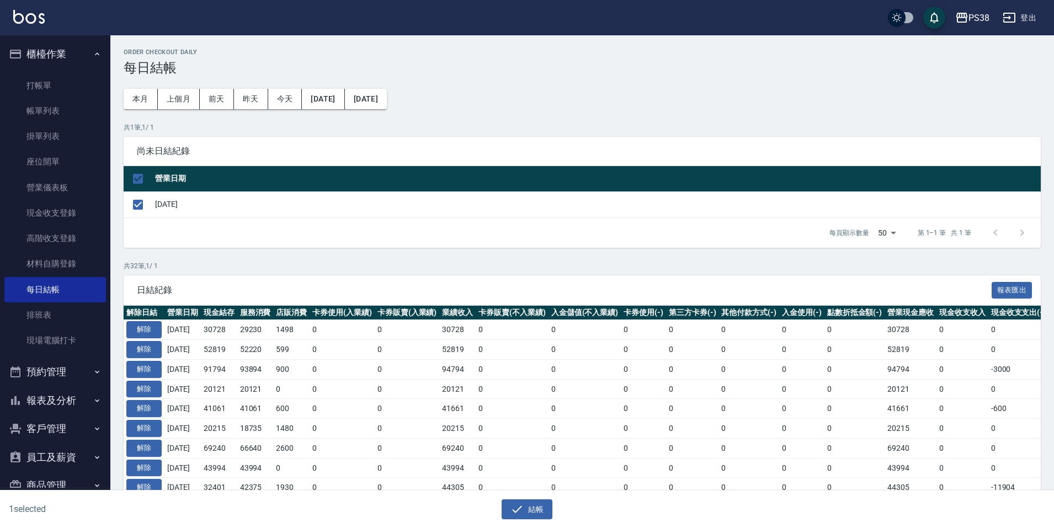
drag, startPoint x: 512, startPoint y: 507, endPoint x: 510, endPoint y: 496, distance: 11.9
click at [512, 508] on icon "button" at bounding box center [516, 508] width 13 height 13
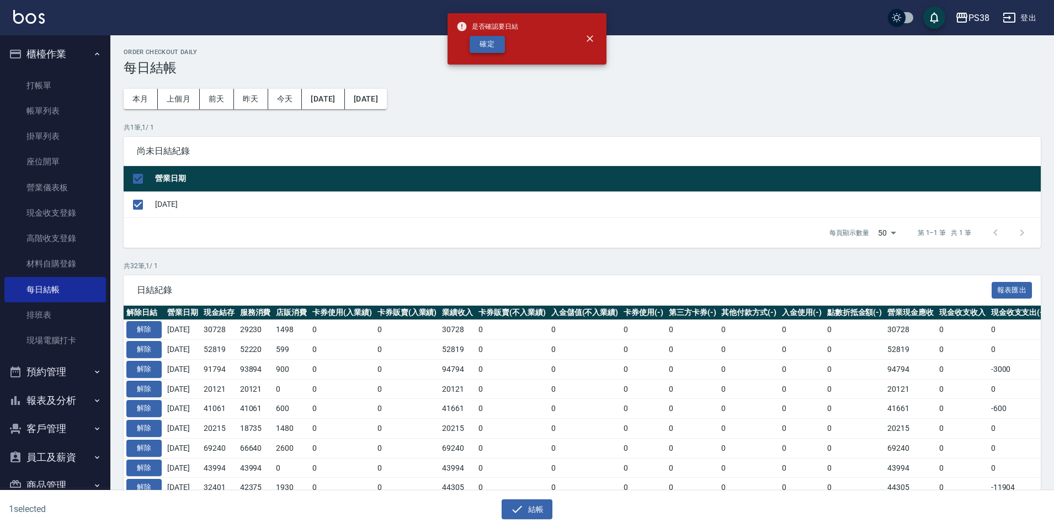
click at [485, 47] on button "確定" at bounding box center [486, 44] width 35 height 17
checkbox input "false"
